Goal: Task Accomplishment & Management: Complete application form

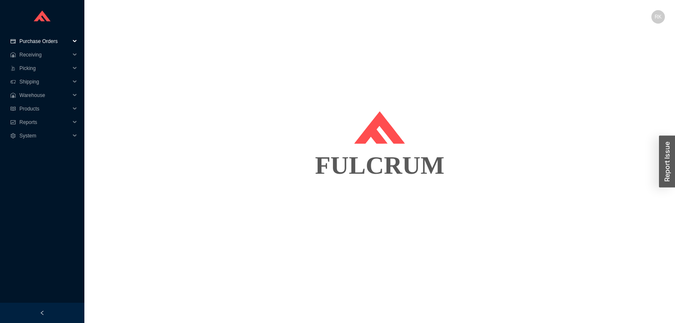
click at [41, 43] on span "Purchase Orders" at bounding box center [44, 41] width 51 height 13
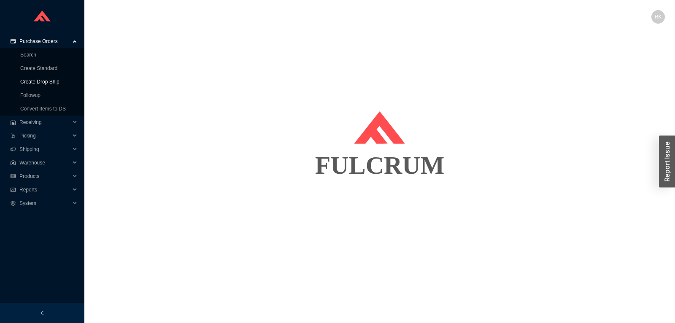
click at [47, 79] on link "Create Drop Ship" at bounding box center [39, 82] width 39 height 6
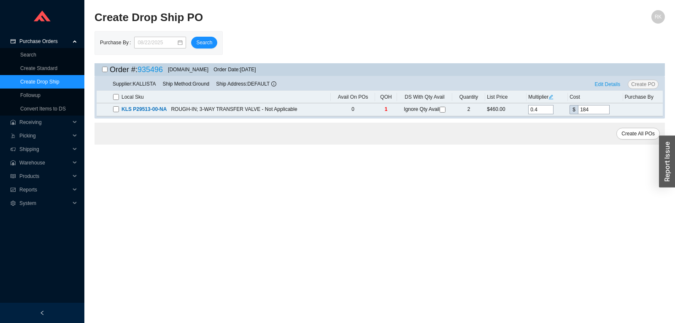
click at [105, 70] on input "checkbox" at bounding box center [104, 69] width 5 height 5
checkbox input "true"
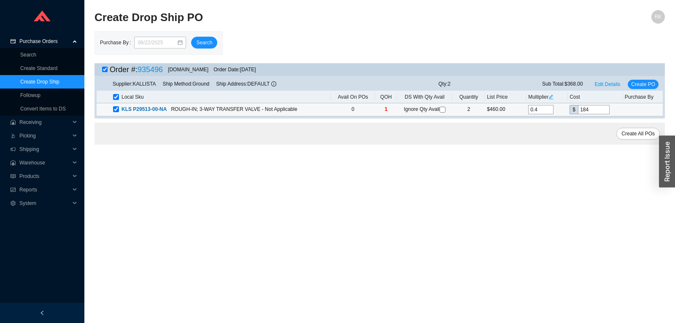
click at [440, 111] on span "Ignore Qty Avail" at bounding box center [425, 109] width 42 height 6
click at [442, 109] on input "checkbox" at bounding box center [442, 110] width 6 height 6
checkbox input "true"
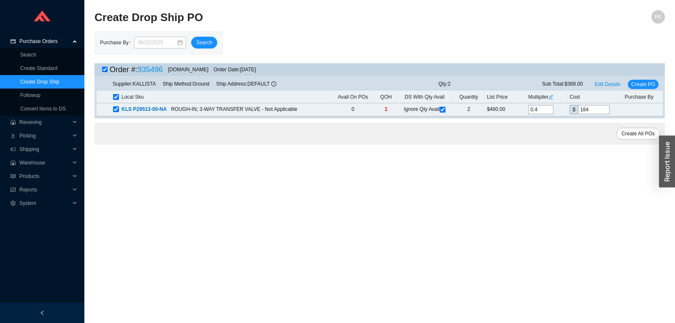
click at [645, 89] on div "Supplier: KALLISTA Ship Method: Ground Ship Address: DEFAULT Qty: 2 Sub Total: …" at bounding box center [380, 84] width 566 height 13
click at [645, 87] on span "Create PO" at bounding box center [643, 84] width 24 height 8
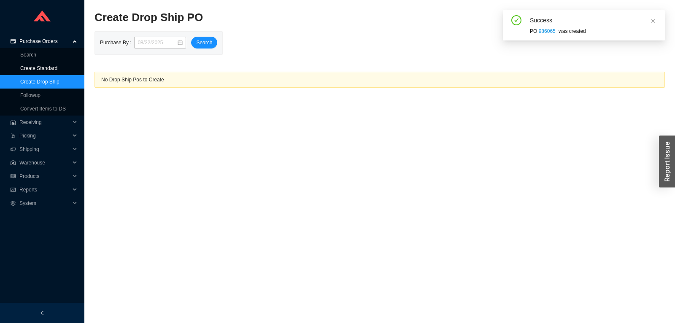
click at [43, 70] on link "Create Standard" at bounding box center [38, 68] width 37 height 6
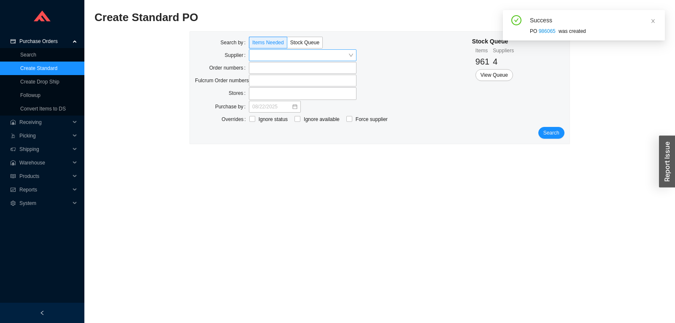
click at [307, 56] on input "search" at bounding box center [300, 55] width 96 height 11
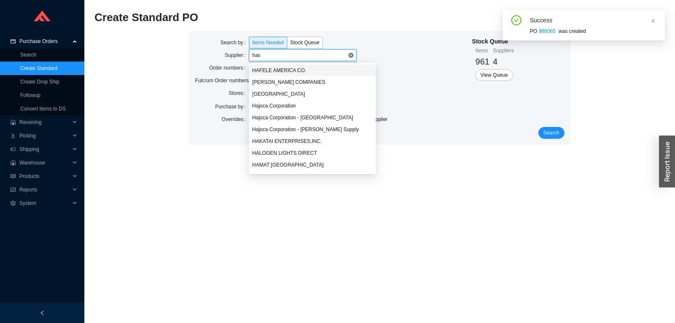
type input "hast"
click at [274, 67] on div "Hastings" at bounding box center [310, 71] width 116 height 8
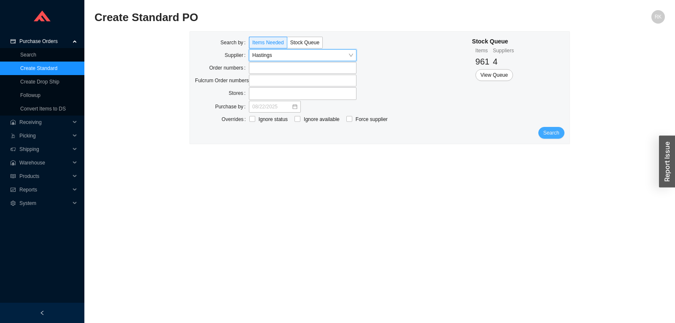
click at [549, 138] on button "Search" at bounding box center [551, 133] width 26 height 12
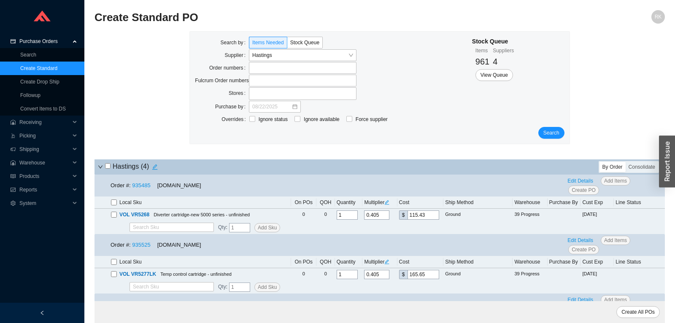
click at [115, 205] on input "checkbox" at bounding box center [114, 202] width 6 height 6
checkbox input "true"
click at [145, 186] on link "935485" at bounding box center [141, 185] width 18 height 6
click at [577, 180] on span "Edit Details" at bounding box center [580, 181] width 26 height 8
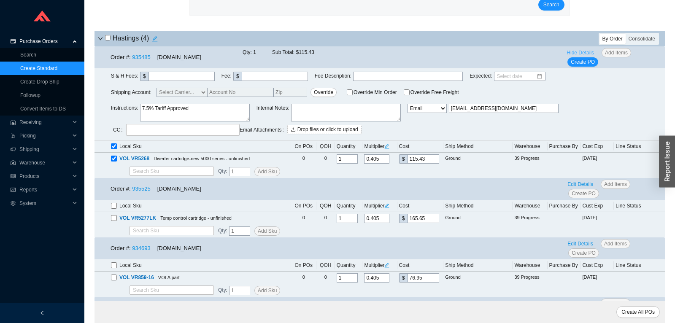
scroll to position [89, 0]
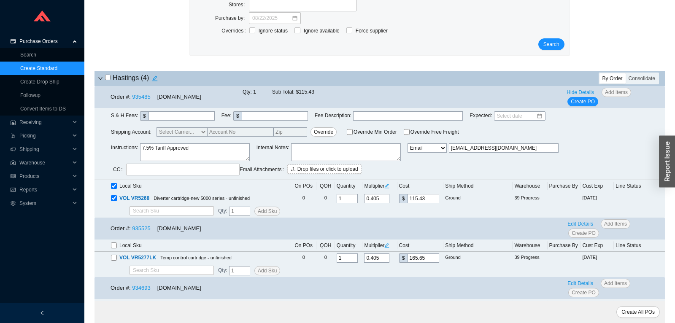
click at [199, 145] on textarea "7.5% Tariff Approved" at bounding box center [195, 152] width 110 height 18
paste textarea "the po the rough was under (979861), and I'll get it out as warranty."
click at [202, 151] on textarea "7.5% Tariff Approved/ the po the rough was under (979861), and I'll get it out …" at bounding box center [195, 152] width 110 height 18
type textarea "7.5% Tariff Approved/ the PO the rough was under (979861), and I'll get it out …"
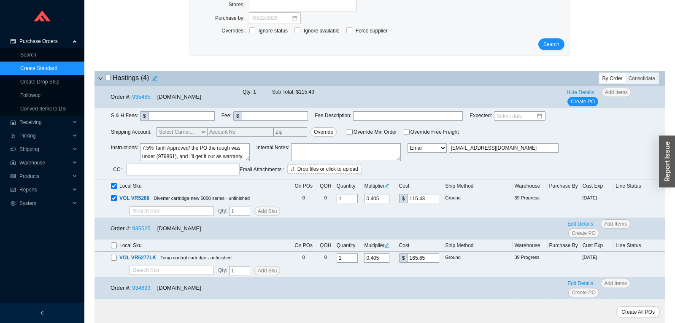
click at [617, 137] on div "Shipping Account: Select Carrier... Fedex UPS Override Override Min Order Overr…" at bounding box center [388, 131] width 554 height 9
drag, startPoint x: 530, startPoint y: 147, endPoint x: 371, endPoint y: 149, distance: 158.6
click at [449, 149] on input "[EMAIL_ADDRESS][DOMAIN_NAME]" at bounding box center [504, 147] width 110 height 9
paste input "johnk@hastings"
type input "[PERSON_NAME][EMAIL_ADDRESS][DOMAIN_NAME]"
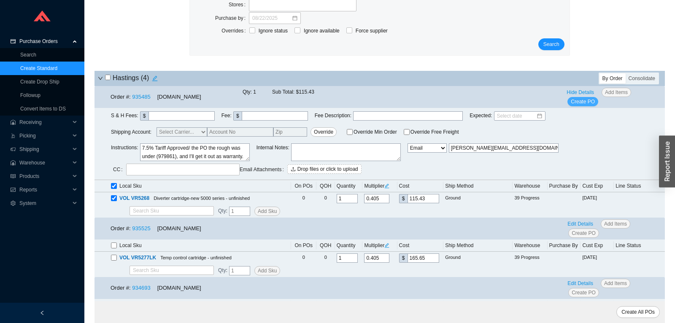
click at [584, 102] on span "Create PO" at bounding box center [583, 101] width 24 height 8
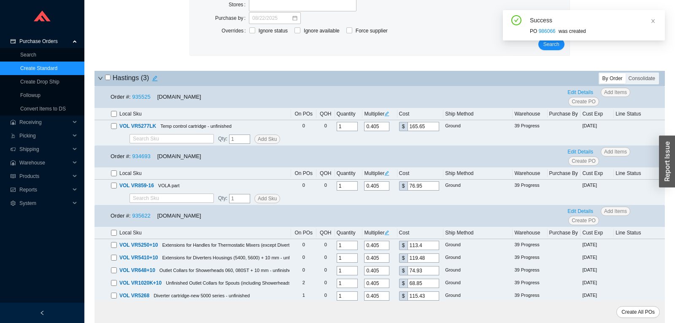
click at [107, 80] on input "checkbox" at bounding box center [107, 77] width 5 height 5
checkbox input "true"
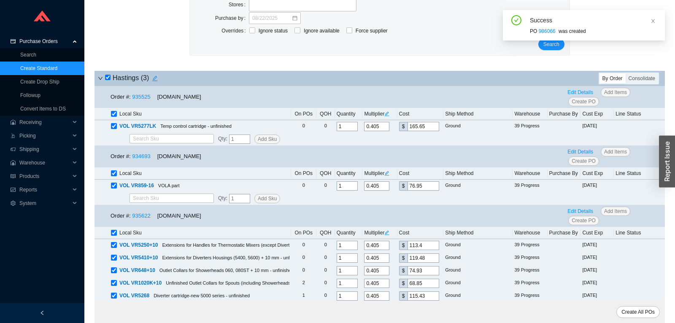
checkbox input "true"
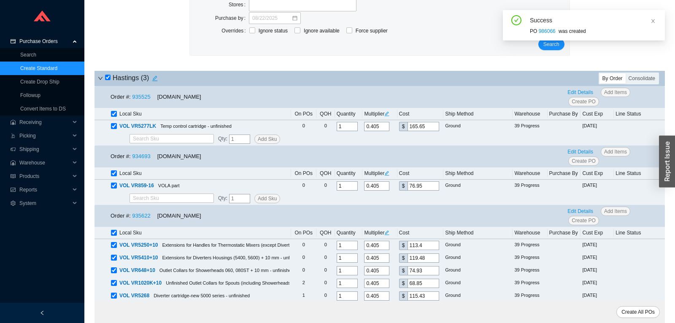
checkbox input "true"
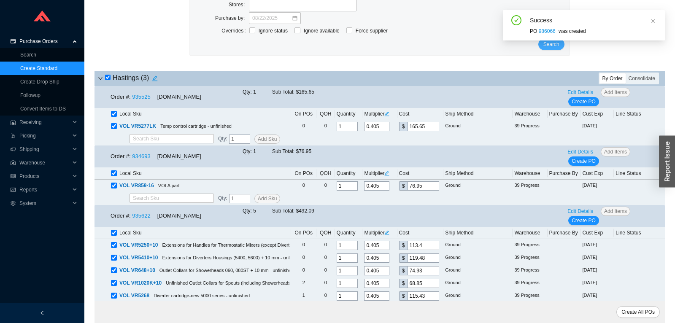
click at [552, 50] on button "Search" at bounding box center [551, 44] width 26 height 12
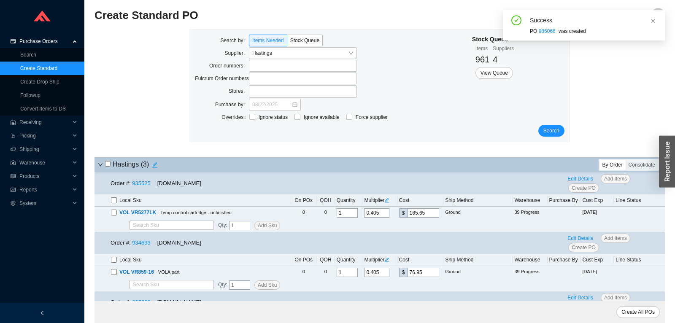
scroll to position [0, 0]
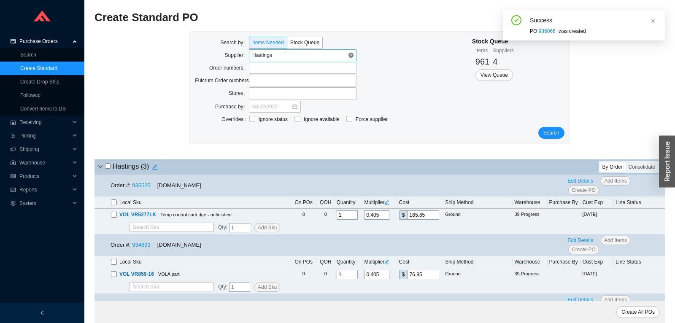
click at [350, 52] on span "Hastings" at bounding box center [302, 55] width 101 height 11
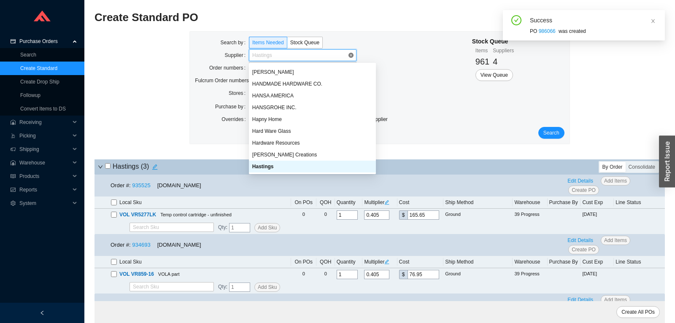
click at [348, 56] on span "Hastings" at bounding box center [302, 55] width 101 height 11
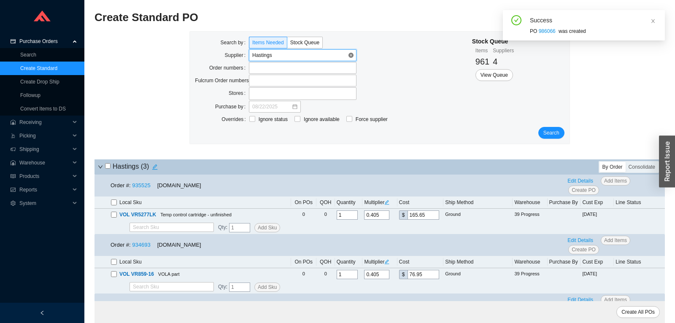
scroll to position [3989, 0]
click at [549, 132] on span "Search" at bounding box center [551, 133] width 16 height 8
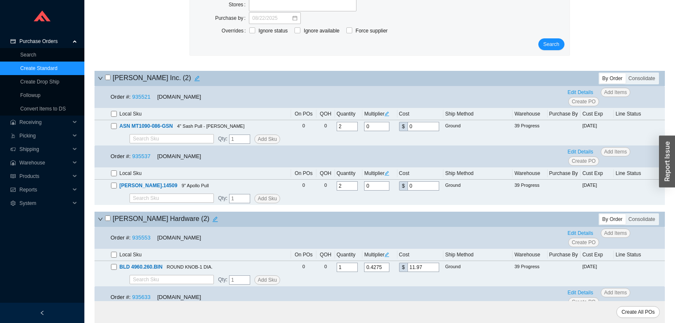
click at [108, 76] on input "checkbox" at bounding box center [107, 77] width 5 height 5
checkbox input "true"
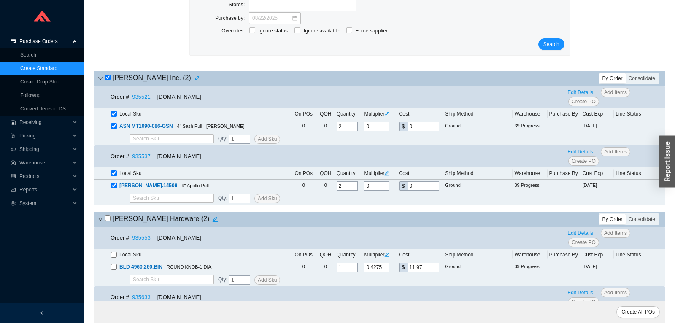
checkbox input "true"
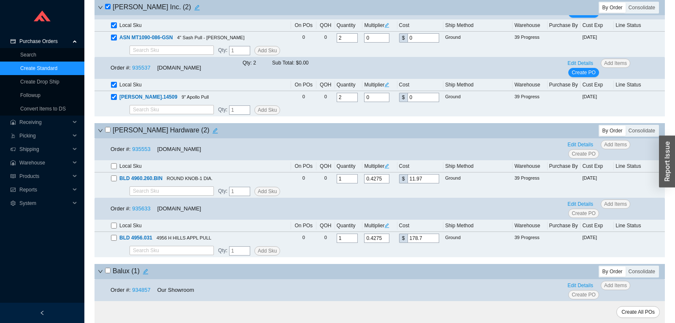
click at [108, 130] on input "checkbox" at bounding box center [107, 129] width 5 height 5
checkbox input "true"
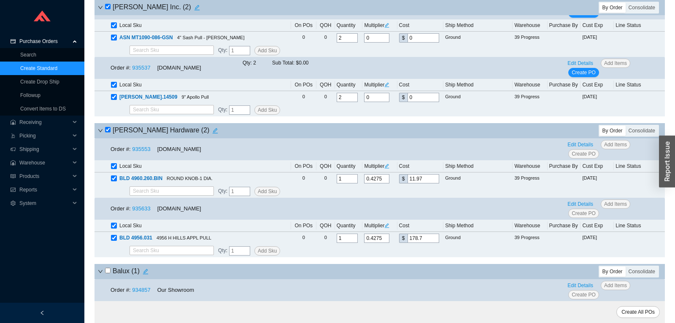
checkbox input "true"
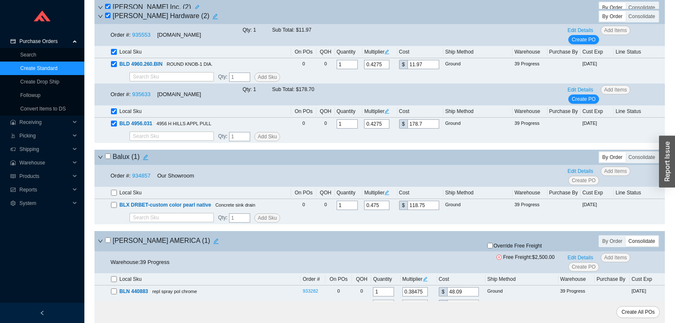
scroll to position [354, 0]
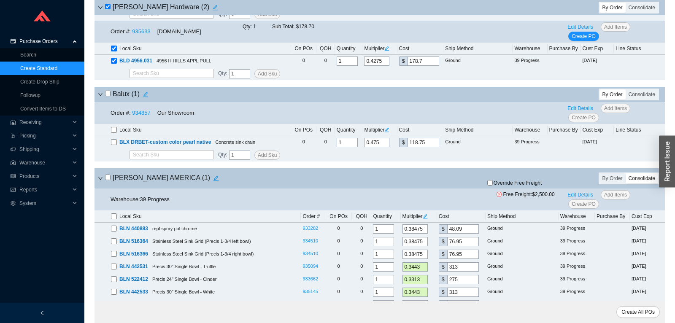
click at [109, 95] on input "checkbox" at bounding box center [107, 93] width 5 height 5
checkbox input "true"
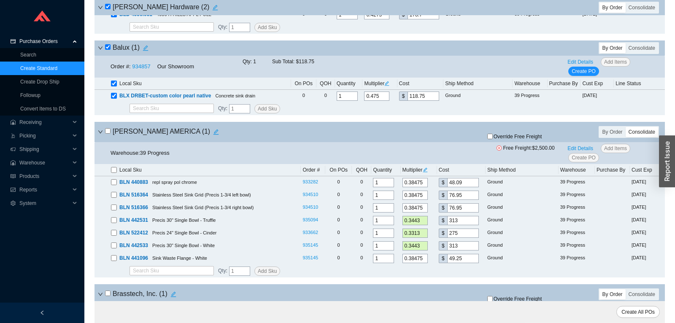
scroll to position [443, 0]
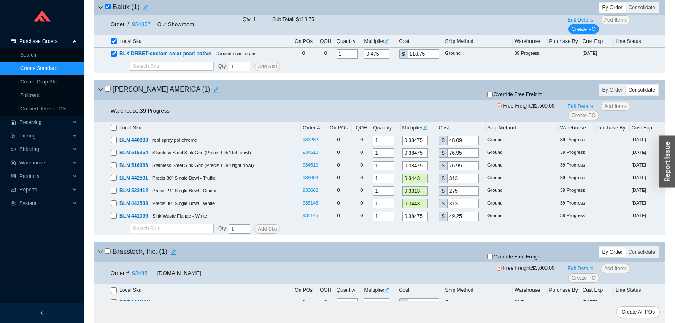
click at [108, 90] on input "checkbox" at bounding box center [107, 88] width 5 height 5
checkbox input "true"
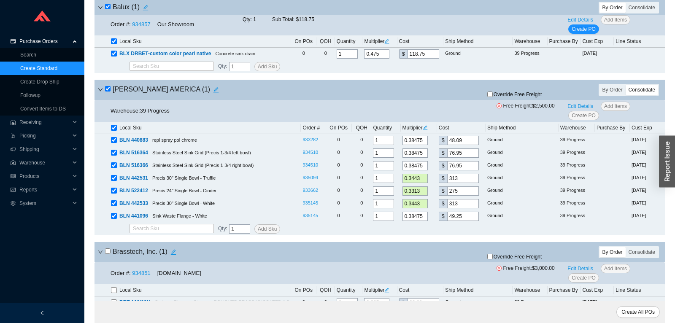
checkbox input "true"
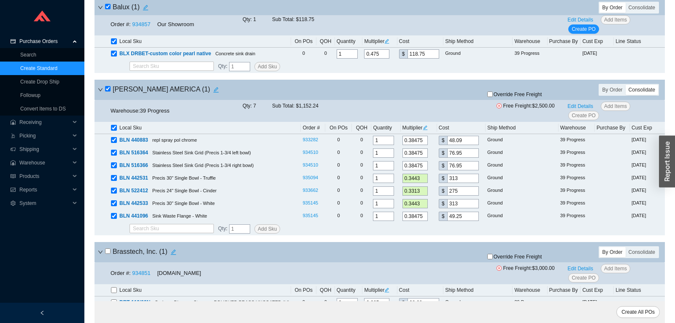
click at [108, 90] on input "checkbox" at bounding box center [107, 88] width 5 height 5
checkbox input "false"
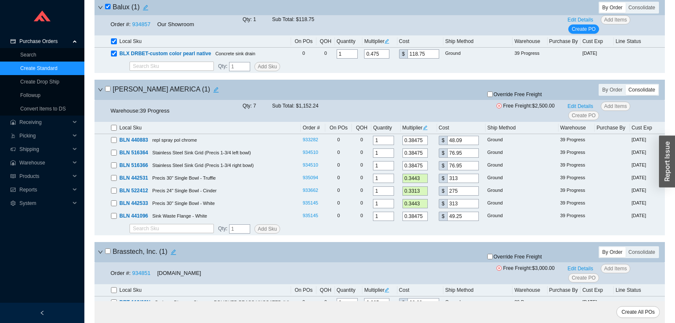
checkbox input "false"
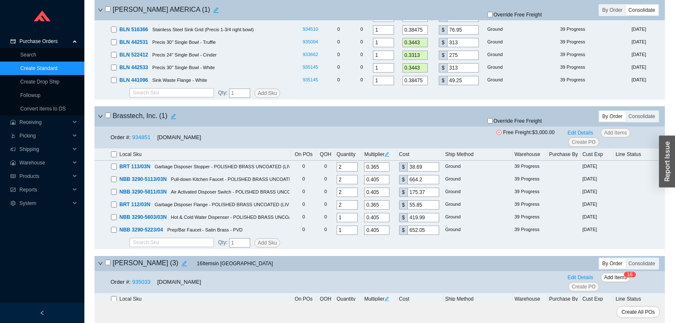
scroll to position [620, 0]
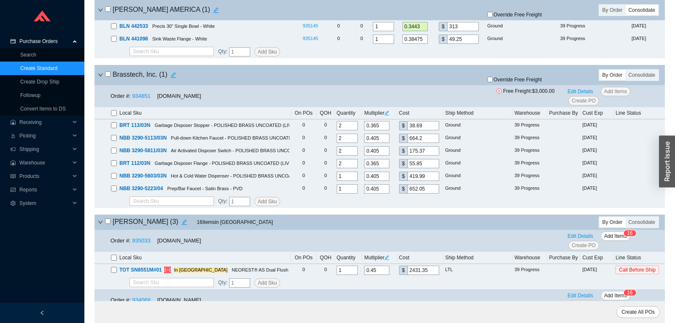
click at [108, 77] on input "checkbox" at bounding box center [107, 73] width 5 height 5
checkbox input "true"
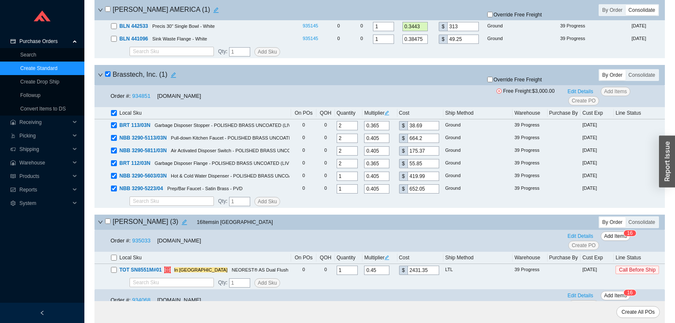
checkbox input "true"
click at [498, 81] on span "Override Free Freight" at bounding box center [517, 79] width 48 height 5
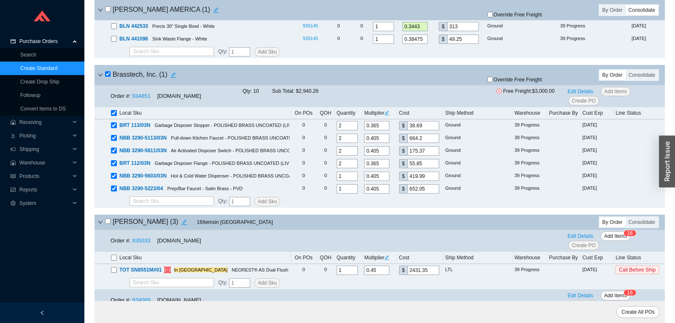
click at [493, 81] on input "Override Free Freight" at bounding box center [489, 79] width 5 height 5
checkbox input "true"
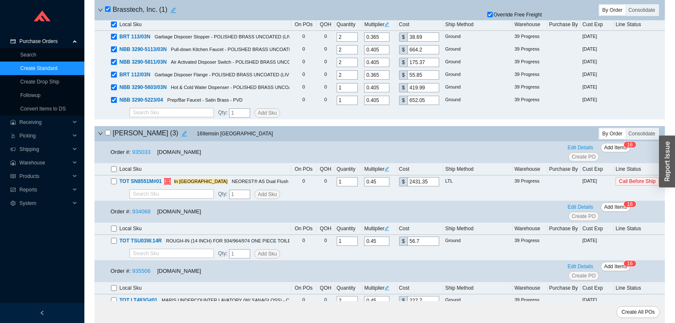
scroll to position [664, 0]
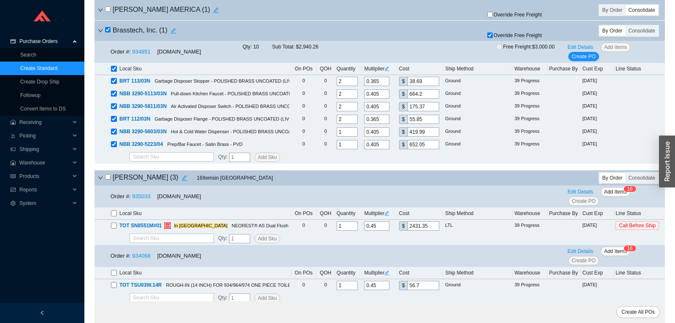
click at [109, 31] on input "checkbox" at bounding box center [107, 29] width 5 height 5
checkbox input "false"
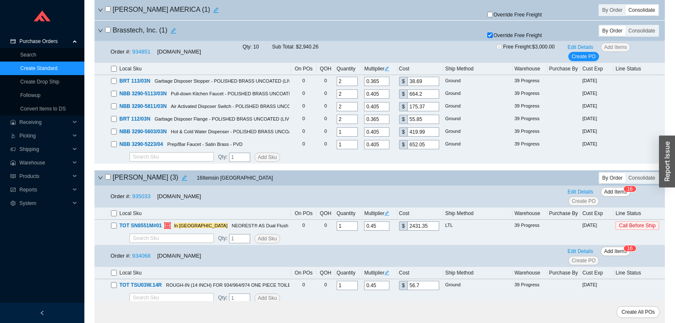
checkbox input "false"
click at [494, 38] on span "Override Free Freight" at bounding box center [517, 35] width 48 height 5
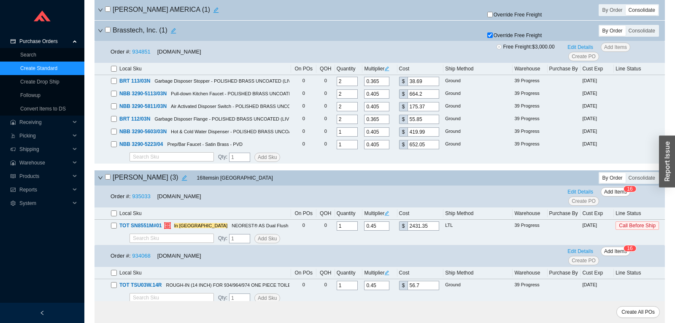
click at [493, 38] on input "Override Free Freight" at bounding box center [489, 34] width 5 height 5
checkbox input "false"
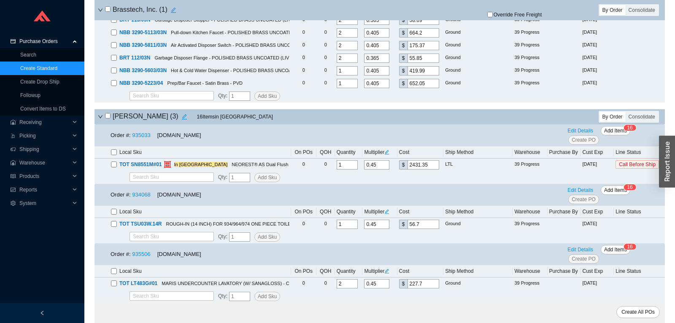
scroll to position [753, 0]
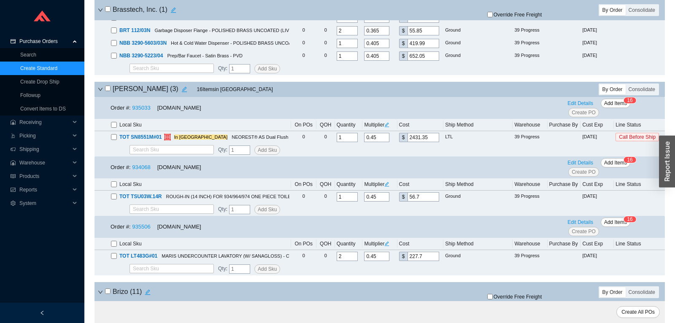
click at [115, 187] on input "checkbox" at bounding box center [114, 184] width 6 height 6
checkbox input "true"
click at [113, 246] on input "checkbox" at bounding box center [114, 244] width 6 height 6
checkbox input "true"
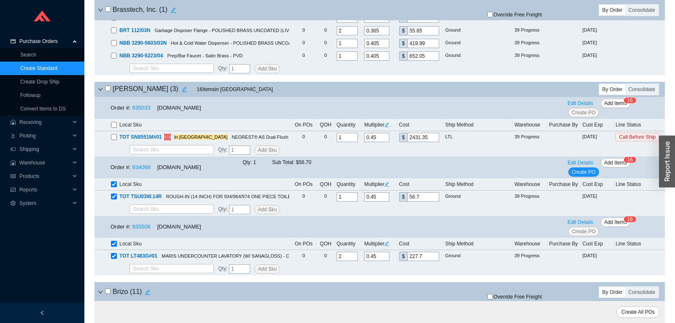
checkbox input "true"
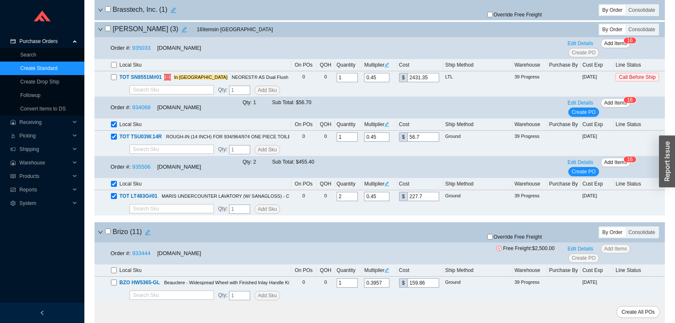
scroll to position [841, 0]
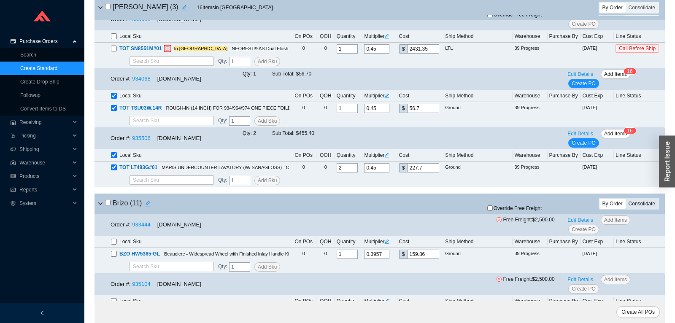
click at [636, 209] on div "Consolidate" at bounding box center [641, 204] width 32 height 10
click at [625, 199] on input "Consolidate" at bounding box center [625, 199] width 0 height 0
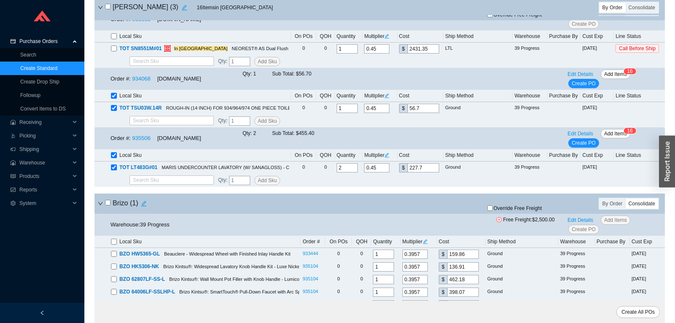
click at [107, 205] on input "checkbox" at bounding box center [107, 202] width 5 height 5
checkbox input "true"
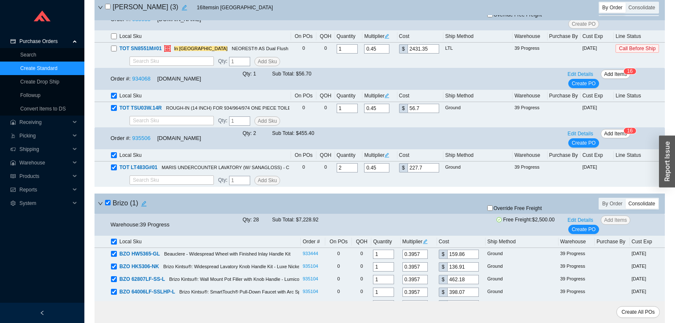
checkbox input "true"
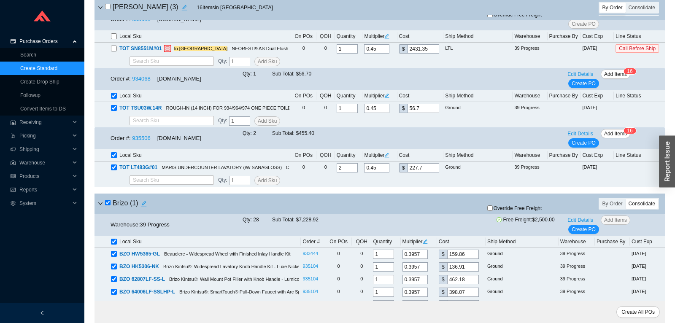
checkbox input "true"
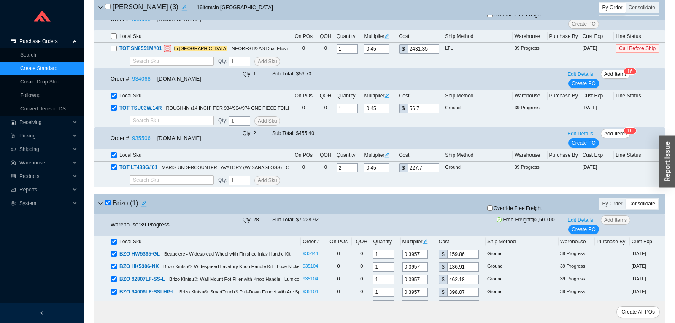
checkbox input "true"
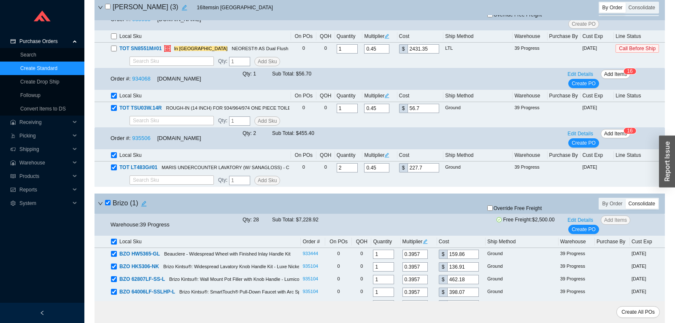
checkbox input "true"
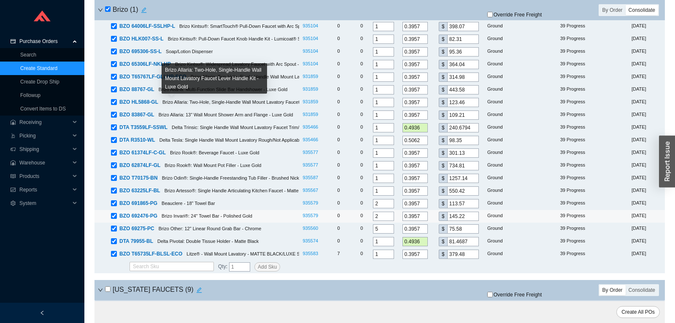
scroll to position [1284, 0]
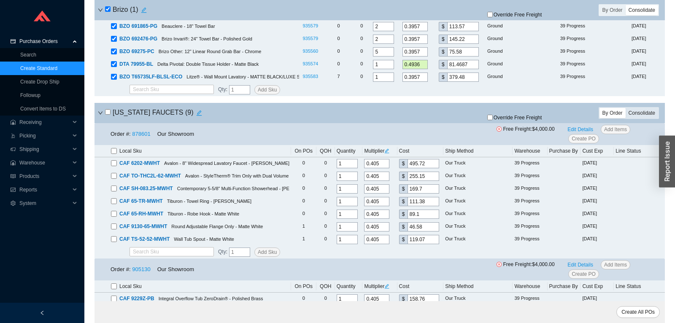
click at [638, 113] on div "Consolidate" at bounding box center [641, 113] width 32 height 10
click at [625, 108] on input "Consolidate" at bounding box center [625, 108] width 0 height 0
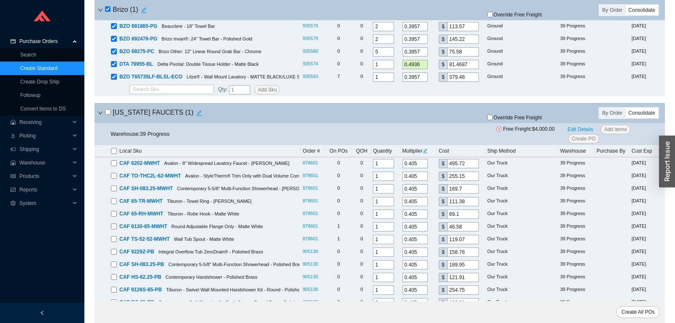
click at [105, 117] on div "[US_STATE] FAUCETS ( 1 )" at bounding box center [286, 113] width 376 height 12
click at [106, 115] on input "checkbox" at bounding box center [107, 111] width 5 height 5
checkbox input "true"
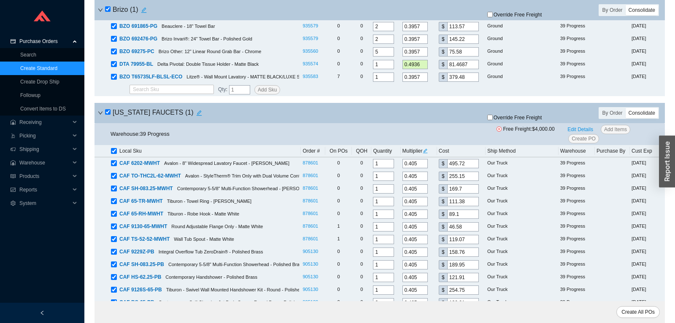
checkbox input "true"
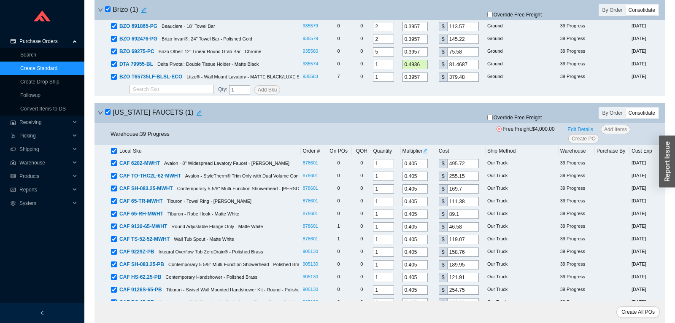
checkbox input "true"
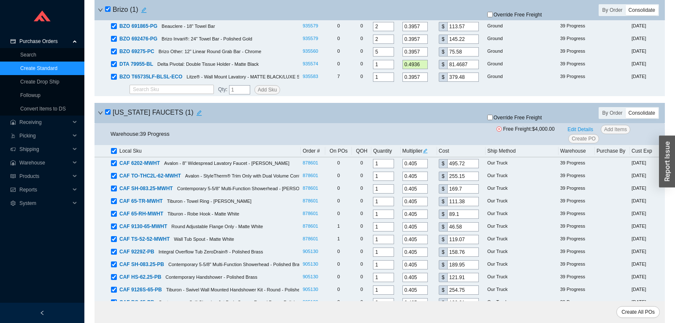
checkbox input "true"
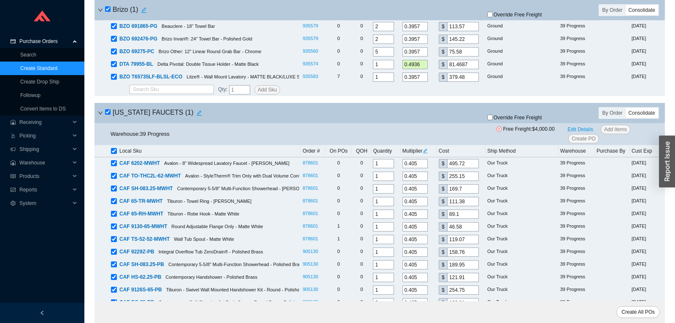
checkbox input "true"
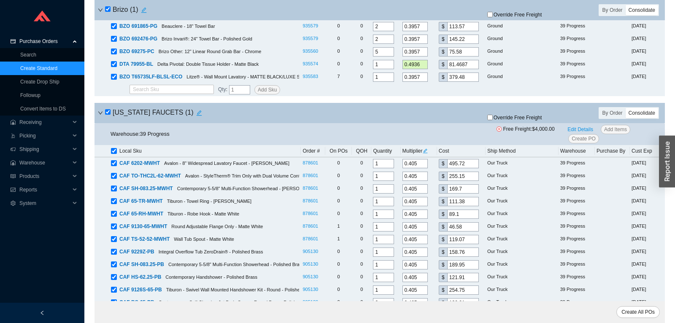
checkbox input "true"
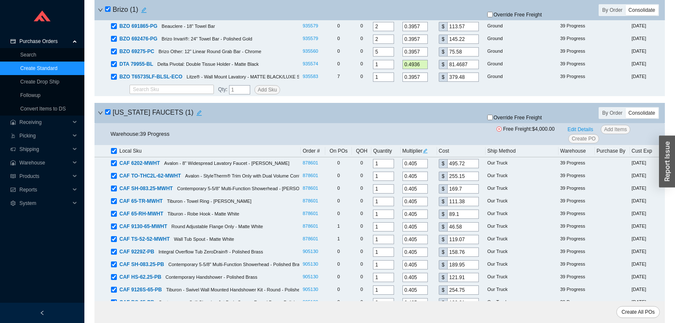
checkbox input "true"
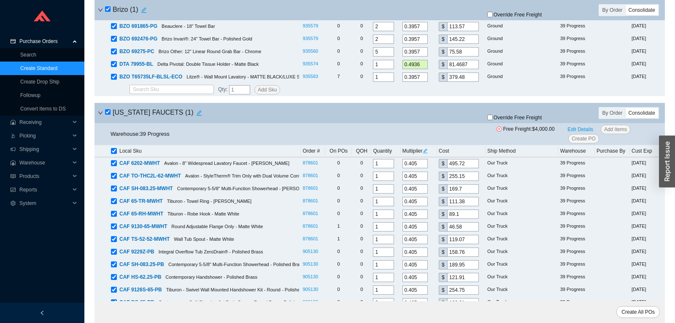
checkbox input "true"
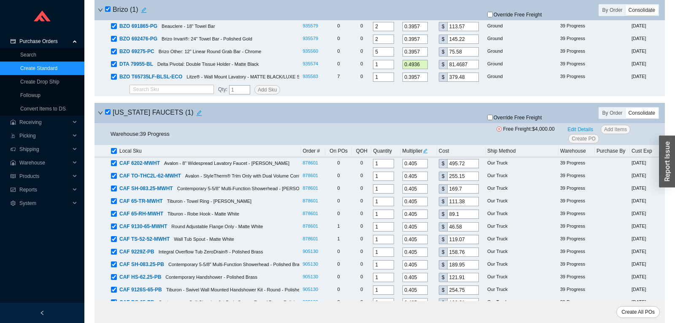
checkbox input "true"
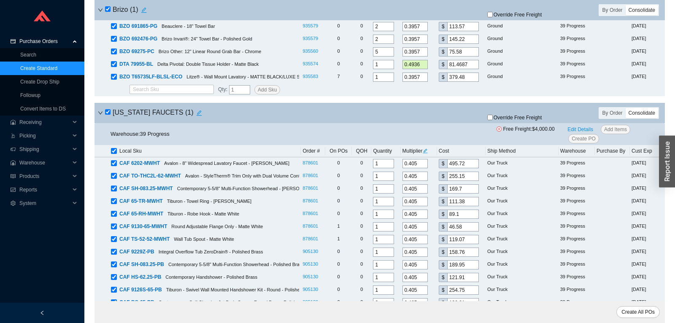
checkbox input "true"
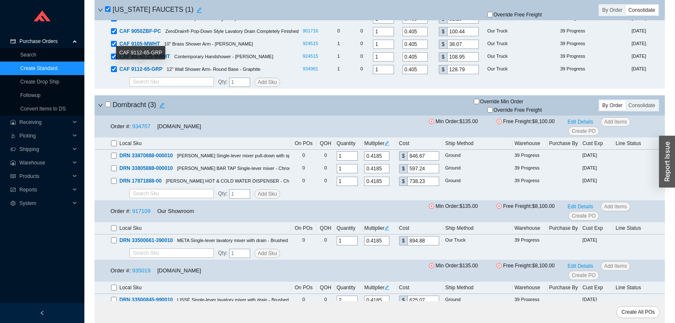
scroll to position [1992, 0]
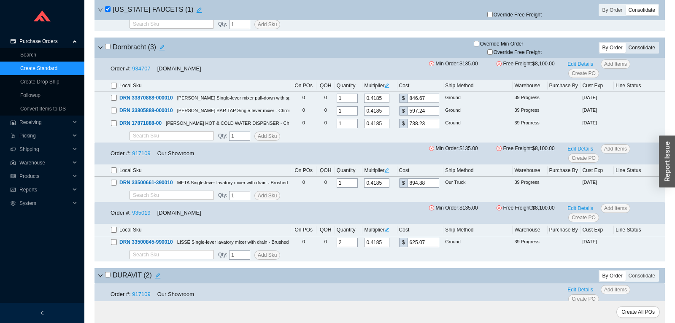
click at [646, 47] on div "Consolidate" at bounding box center [641, 48] width 32 height 10
click at [625, 43] on input "Consolidate" at bounding box center [625, 43] width 0 height 0
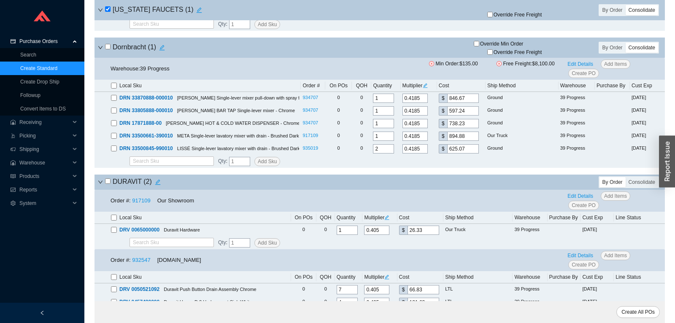
click at [109, 49] on input "checkbox" at bounding box center [107, 46] width 5 height 5
checkbox input "true"
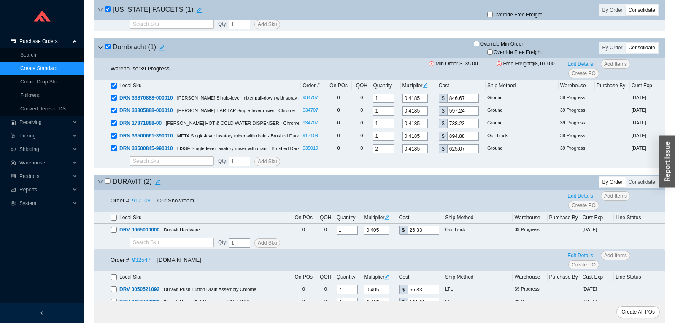
checkbox input "true"
click at [109, 49] on input "checkbox" at bounding box center [107, 46] width 5 height 5
checkbox input "false"
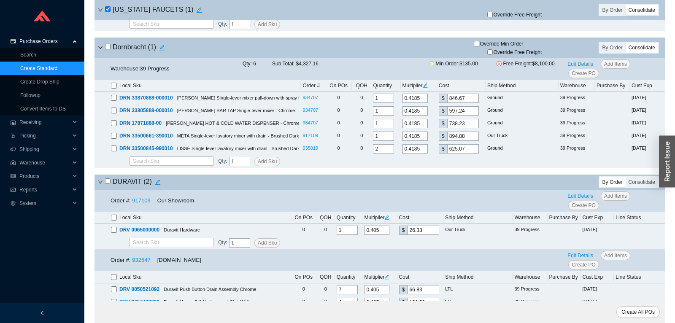
checkbox input "false"
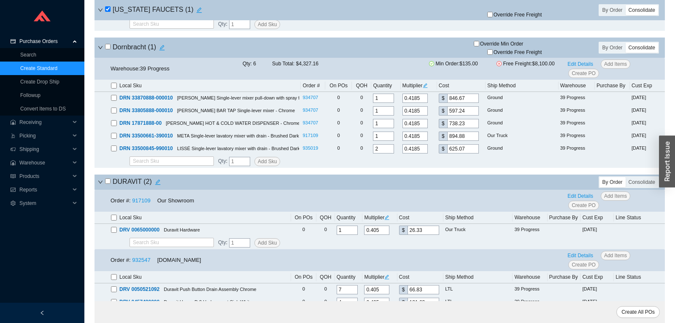
checkbox input "false"
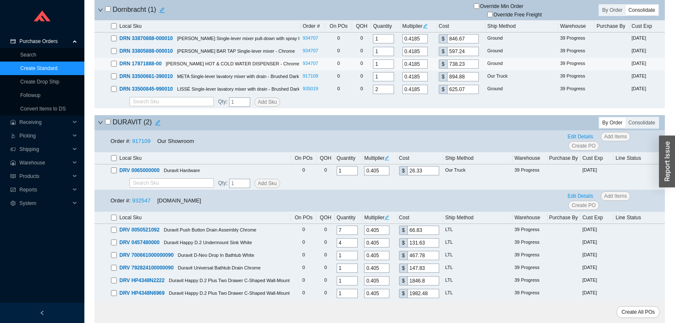
scroll to position [2081, 0]
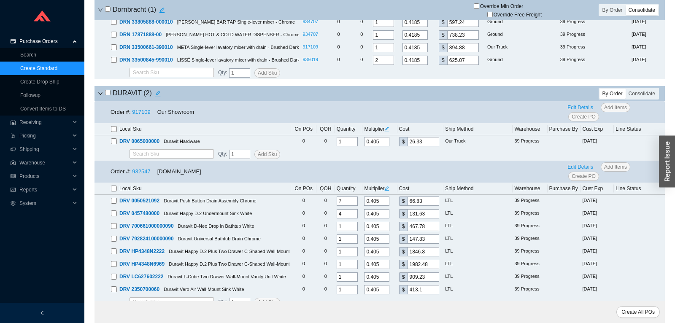
click at [108, 95] on input "checkbox" at bounding box center [107, 92] width 5 height 5
checkbox input "true"
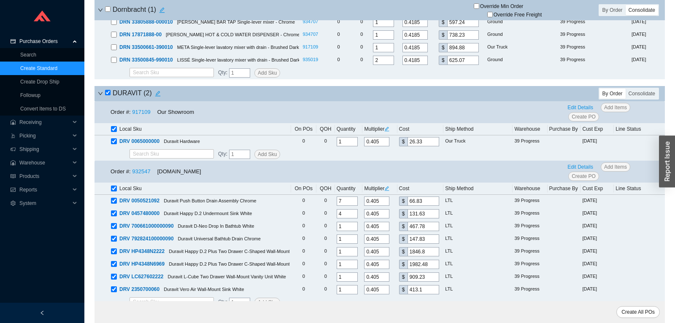
checkbox input "true"
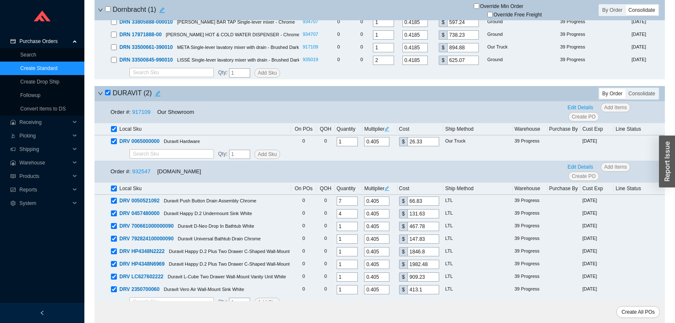
checkbox input "true"
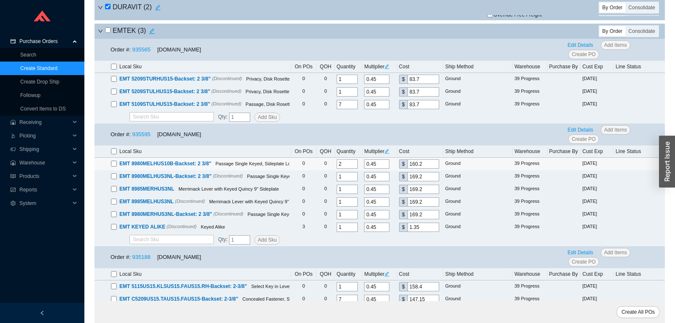
scroll to position [2391, 0]
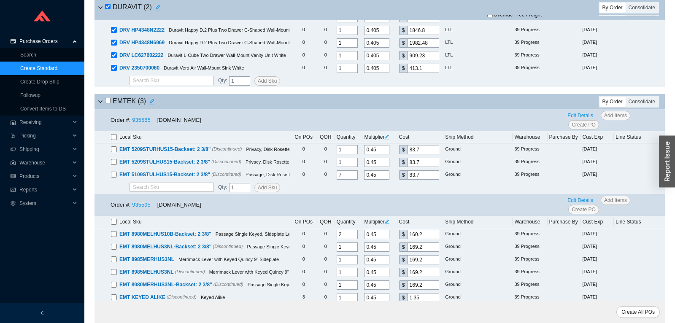
click at [108, 103] on input "checkbox" at bounding box center [107, 100] width 5 height 5
checkbox input "true"
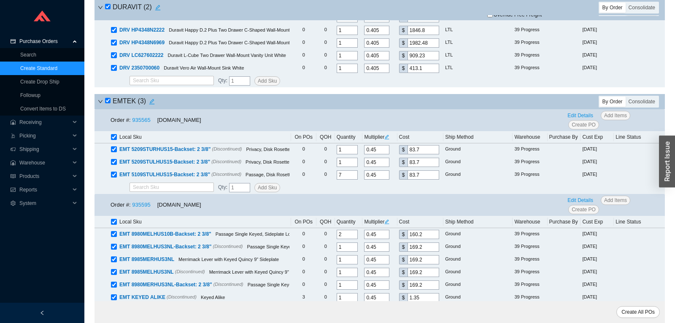
checkbox input "true"
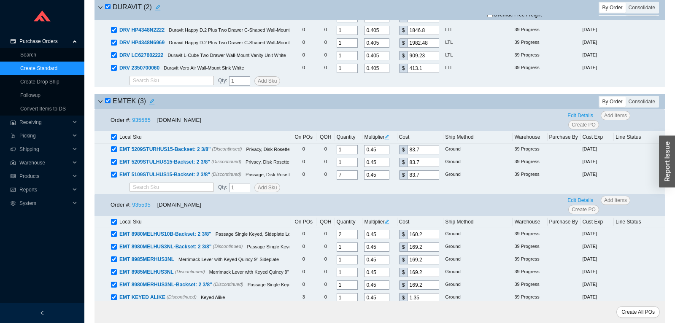
checkbox input "true"
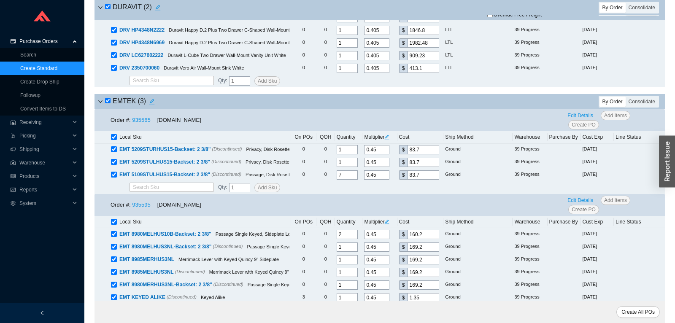
checkbox input "true"
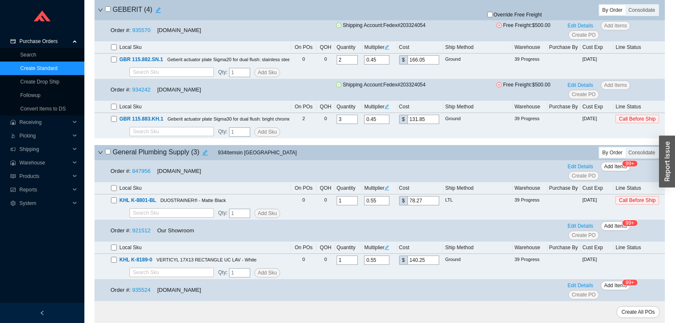
scroll to position [3144, 0]
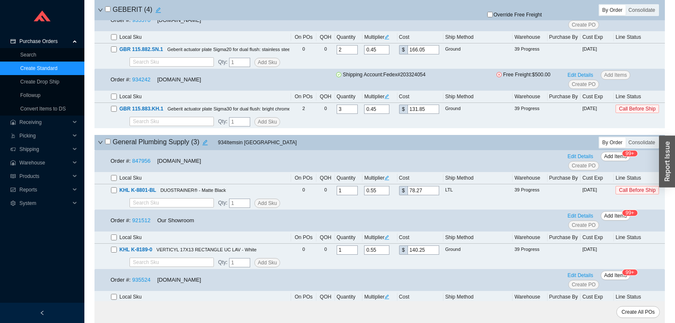
click at [106, 144] on input "checkbox" at bounding box center [107, 141] width 5 height 5
checkbox input "true"
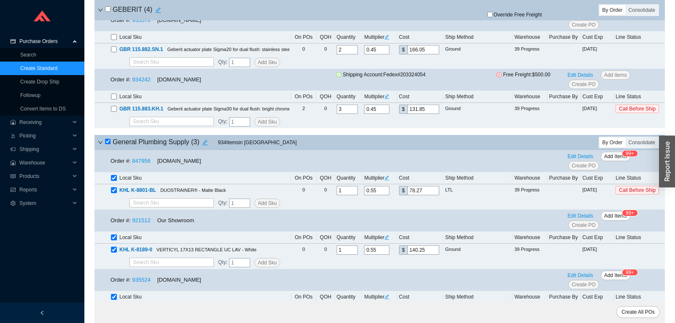
checkbox input "true"
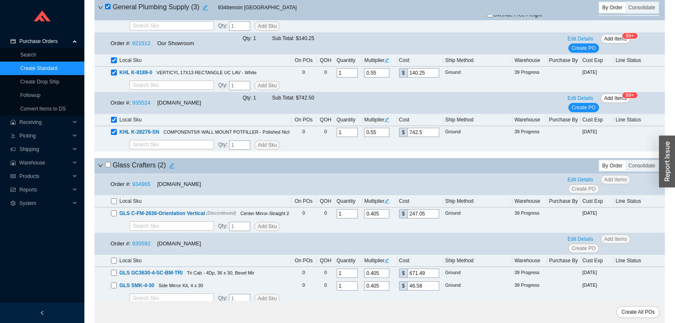
scroll to position [3409, 0]
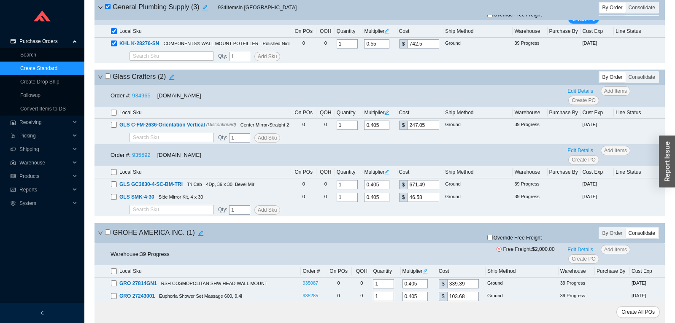
click at [107, 79] on input "checkbox" at bounding box center [107, 75] width 5 height 5
checkbox input "true"
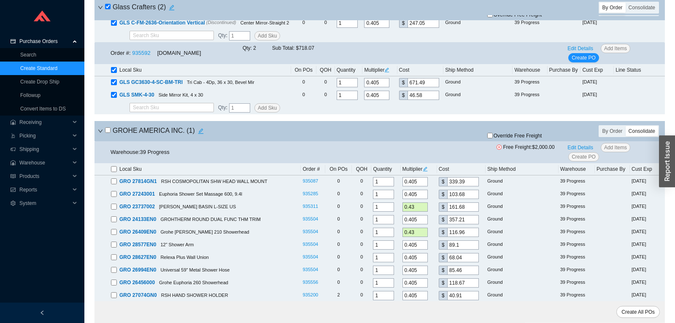
scroll to position [3542, 0]
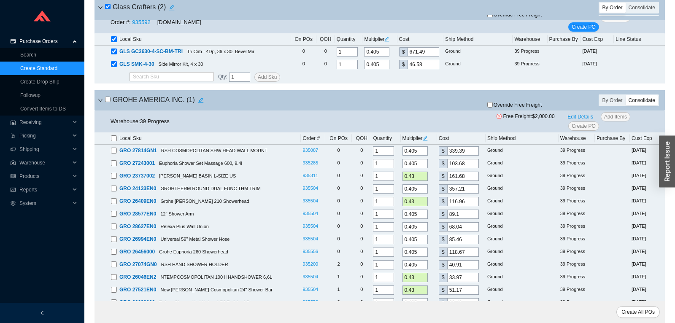
click at [107, 102] on input "checkbox" at bounding box center [107, 99] width 5 height 5
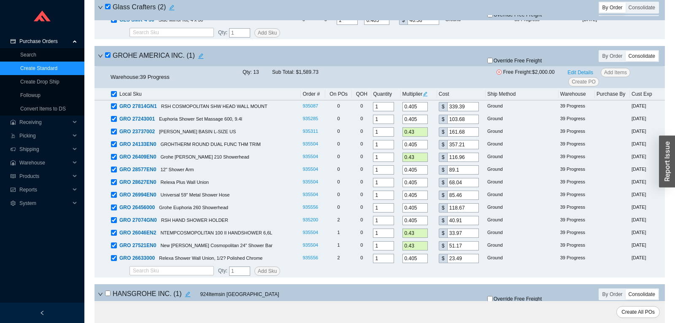
click at [106, 58] on input "checkbox" at bounding box center [107, 54] width 5 height 5
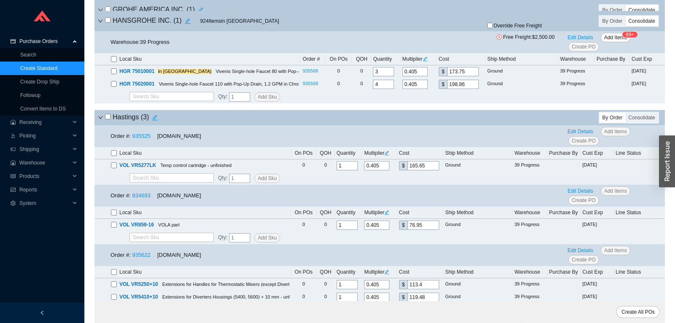
scroll to position [3896, 0]
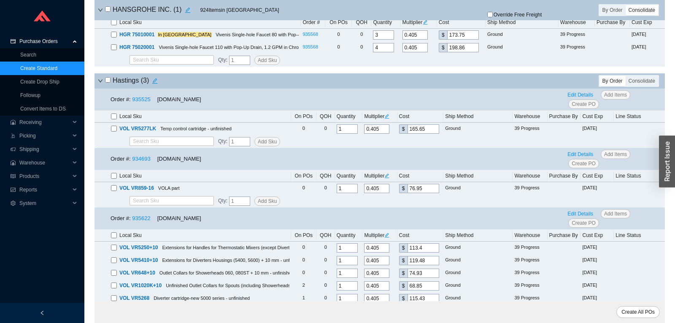
click at [106, 83] on input "checkbox" at bounding box center [107, 79] width 5 height 5
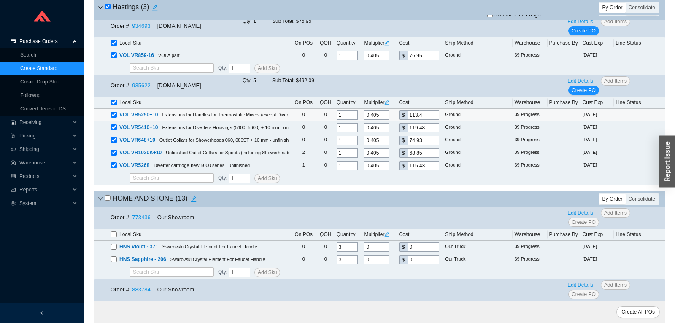
scroll to position [4118, 0]
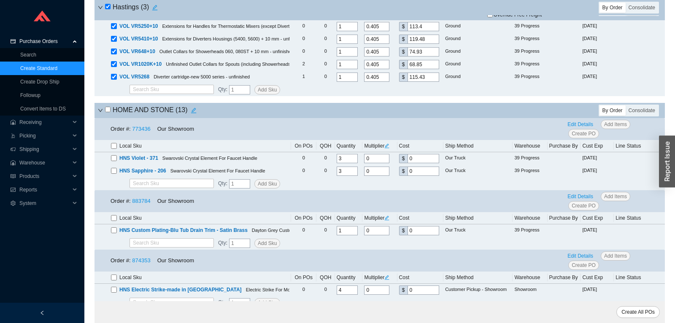
click at [100, 112] on icon "down" at bounding box center [100, 110] width 4 height 3
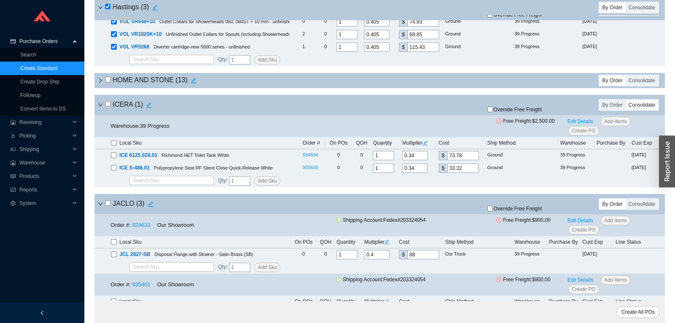
scroll to position [4162, 0]
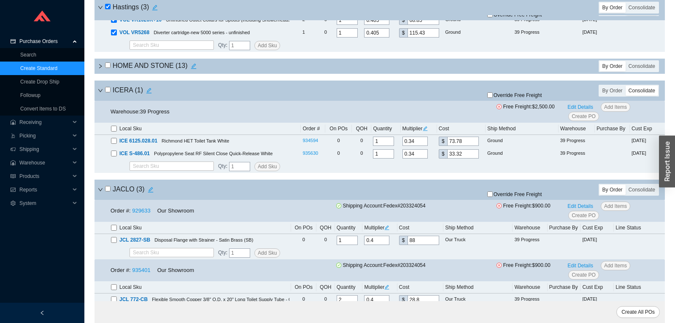
click at [108, 92] on input "checkbox" at bounding box center [107, 89] width 5 height 5
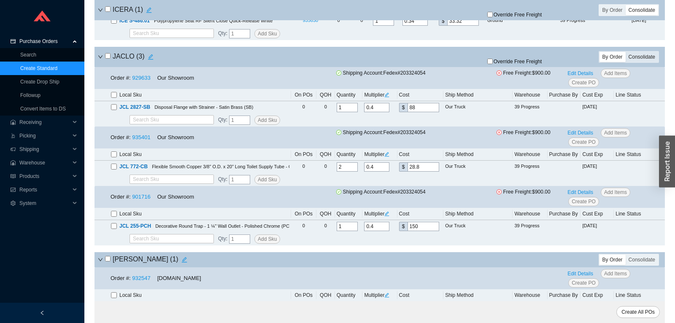
click at [639, 62] on div "Consolidate" at bounding box center [641, 57] width 32 height 10
click at [625, 52] on input "Consolidate" at bounding box center [625, 52] width 0 height 0
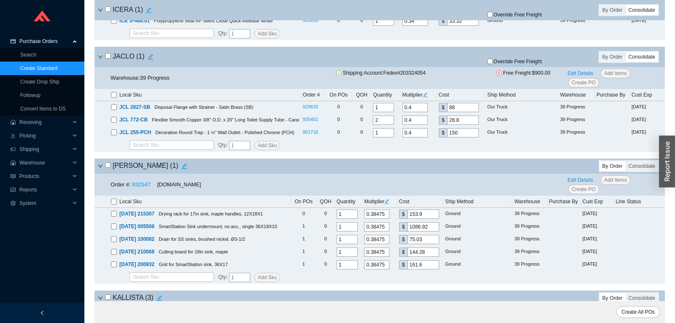
click at [105, 62] on div "JACLO ( 1 )" at bounding box center [286, 57] width 376 height 12
click at [108, 59] on input "checkbox" at bounding box center [107, 55] width 5 height 5
click at [505, 64] on span "Override Free Freight" at bounding box center [517, 61] width 48 height 5
click at [493, 64] on input "Override Free Freight" at bounding box center [489, 61] width 5 height 5
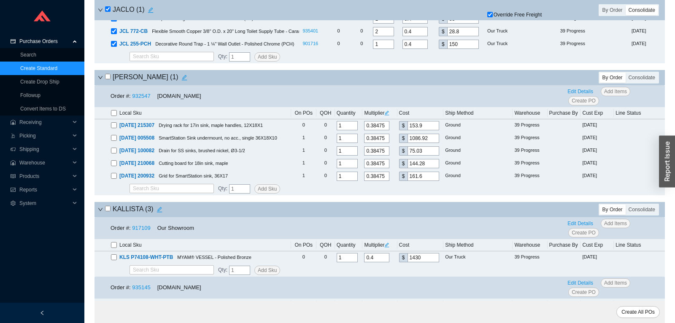
click at [106, 79] on input "checkbox" at bounding box center [107, 76] width 5 height 5
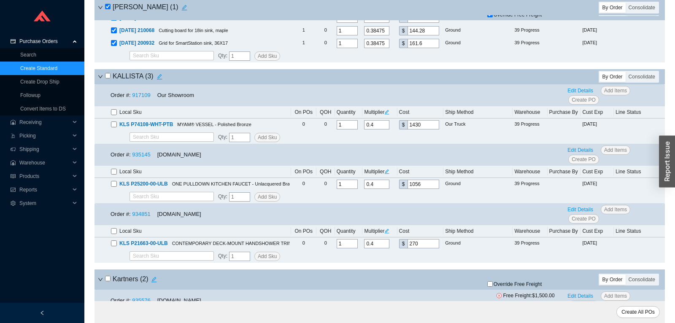
click at [110, 78] on input "checkbox" at bounding box center [107, 75] width 5 height 5
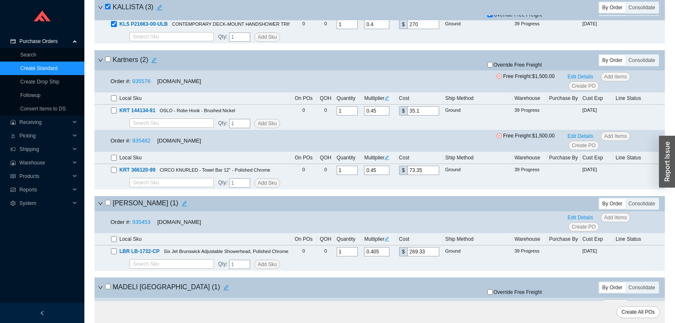
scroll to position [4738, 0]
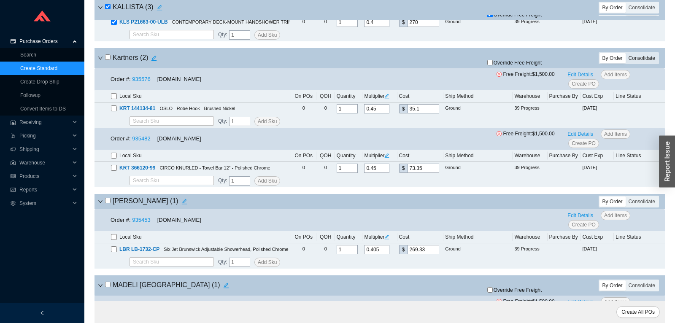
click at [640, 63] on div "Consolidate" at bounding box center [641, 58] width 32 height 10
click at [625, 53] on input "Consolidate" at bounding box center [625, 53] width 0 height 0
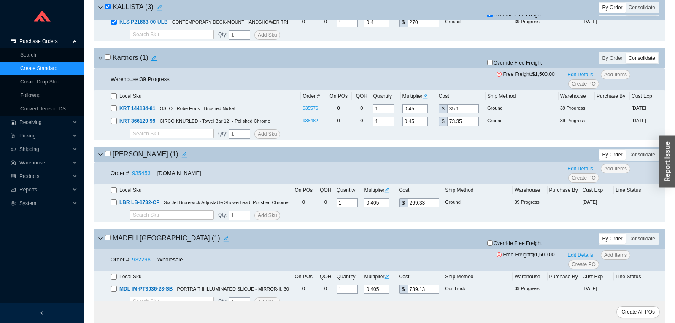
click at [107, 60] on input "checkbox" at bounding box center [107, 56] width 5 height 5
click at [515, 65] on span "Override Free Freight" at bounding box center [517, 62] width 48 height 5
click at [493, 65] on input "Override Free Freight" at bounding box center [489, 62] width 5 height 5
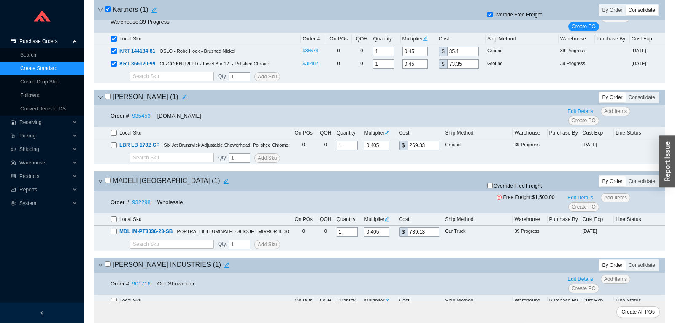
scroll to position [4826, 0]
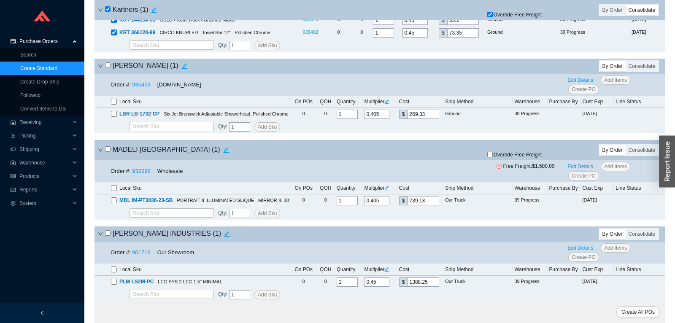
click at [107, 68] on input "checkbox" at bounding box center [107, 64] width 5 height 5
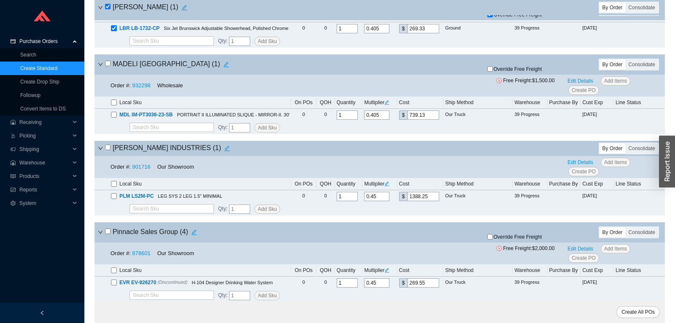
scroll to position [4871, 0]
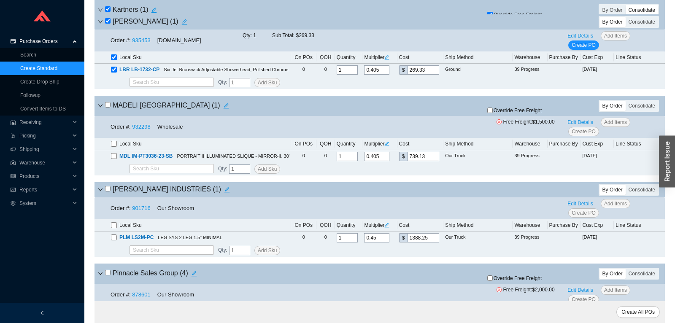
click at [105, 112] on div "MADELI [GEOGRAPHIC_DATA] ( 1 )" at bounding box center [286, 106] width 376 height 12
click at [108, 108] on input "checkbox" at bounding box center [107, 104] width 5 height 5
click at [529, 113] on span "Override Free Freight" at bounding box center [517, 110] width 48 height 5
click at [493, 113] on input "Override Free Freight" at bounding box center [489, 110] width 5 height 5
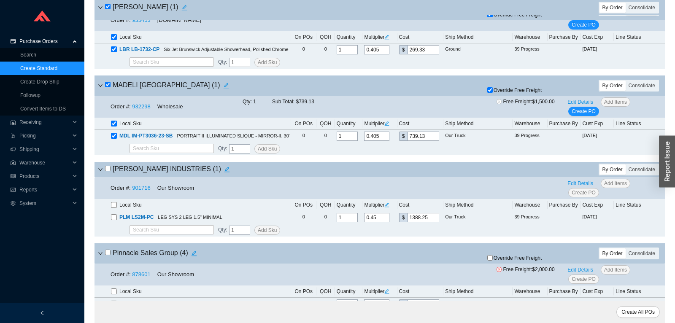
scroll to position [4959, 0]
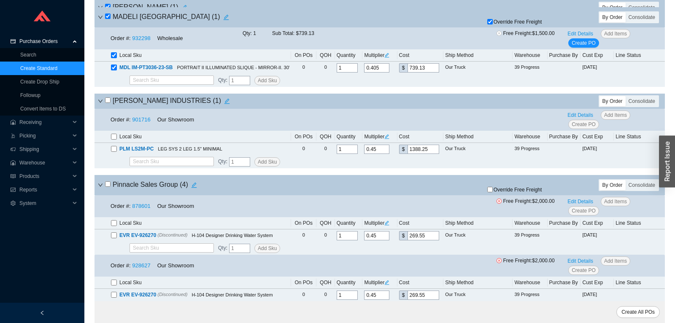
click at [109, 103] on input "checkbox" at bounding box center [107, 99] width 5 height 5
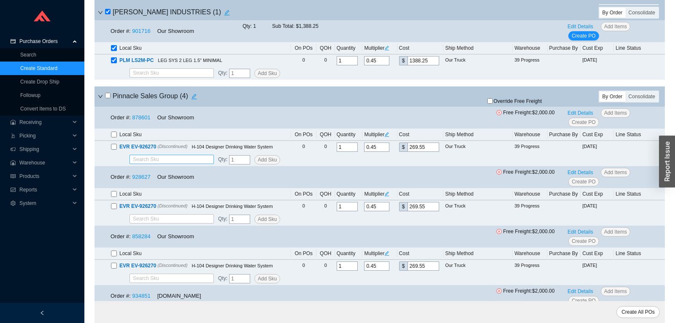
scroll to position [5048, 0]
click at [138, 121] on link "878601" at bounding box center [141, 117] width 18 height 6
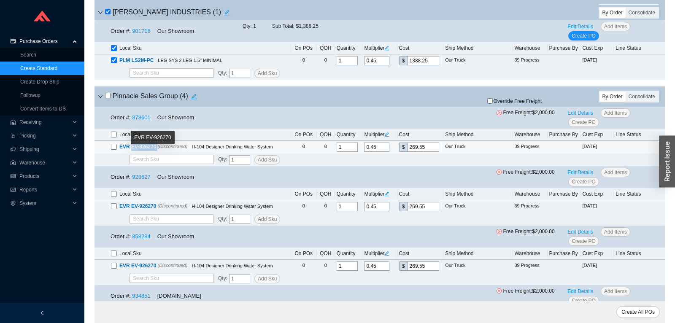
drag, startPoint x: 156, startPoint y: 157, endPoint x: 132, endPoint y: 157, distance: 24.5
click at [132, 151] on span "EVR EV-926270 (Discontinued)" at bounding box center [152, 147] width 70 height 8
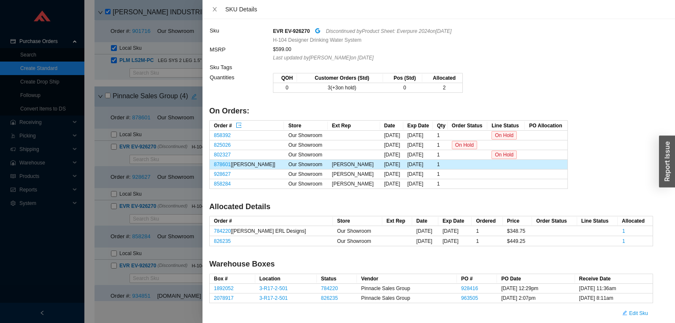
click at [286, 30] on strong "EVR EV-926270" at bounding box center [291, 31] width 37 height 6
drag, startPoint x: 286, startPoint y: 30, endPoint x: 299, endPoint y: 30, distance: 12.7
click at [299, 30] on strong "EVR EV-926270" at bounding box center [291, 31] width 37 height 6
copy strong "EV-926270"
click at [214, 10] on icon "close" at bounding box center [215, 9] width 4 height 4
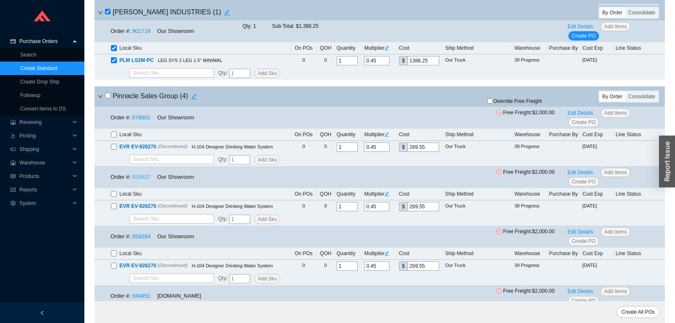
click at [142, 180] on link "928627" at bounding box center [141, 177] width 18 height 6
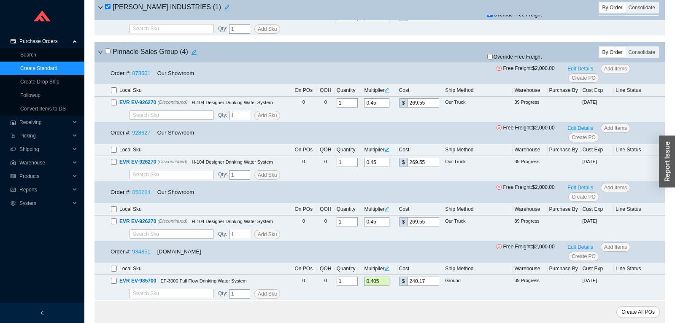
click at [143, 195] on link "858284" at bounding box center [141, 192] width 18 height 6
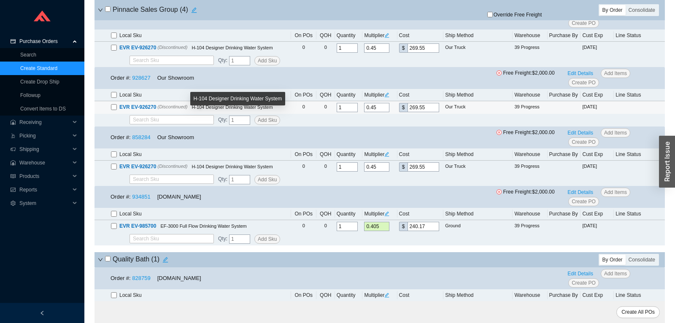
scroll to position [5180, 0]
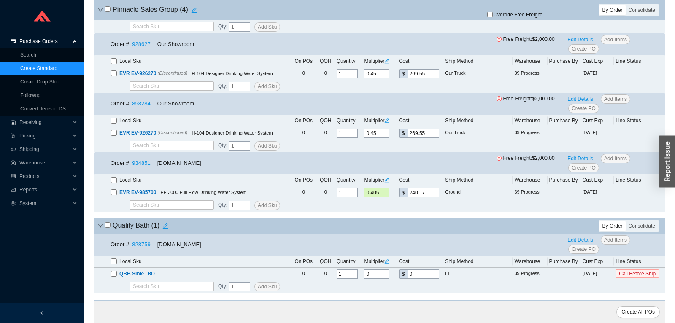
click at [113, 183] on input "checkbox" at bounding box center [114, 180] width 6 height 6
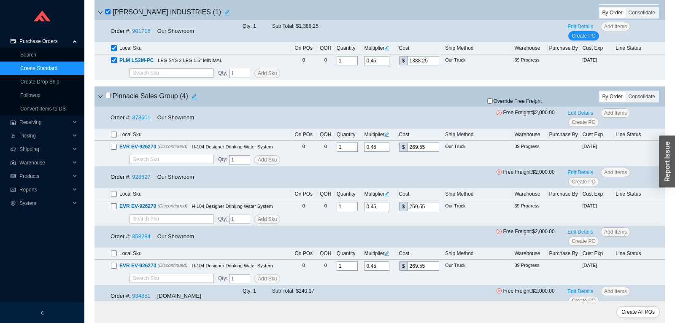
click at [517, 104] on span "Override Free Freight" at bounding box center [517, 101] width 48 height 5
click at [493, 104] on input "Override Free Freight" at bounding box center [489, 100] width 5 height 5
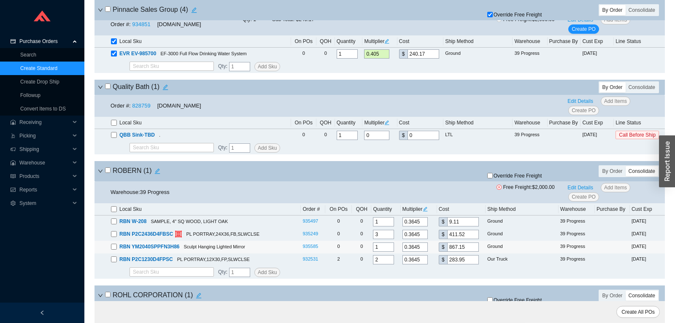
scroll to position [5358, 0]
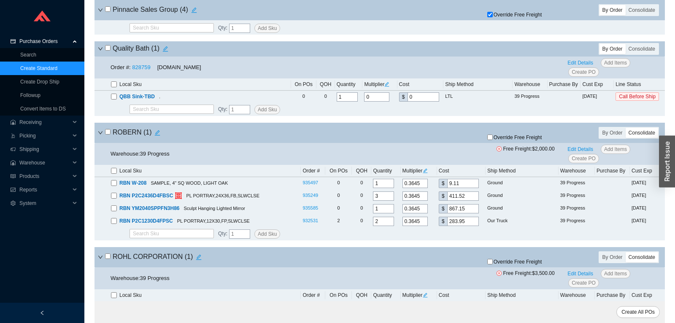
click at [106, 135] on input "checkbox" at bounding box center [107, 131] width 5 height 5
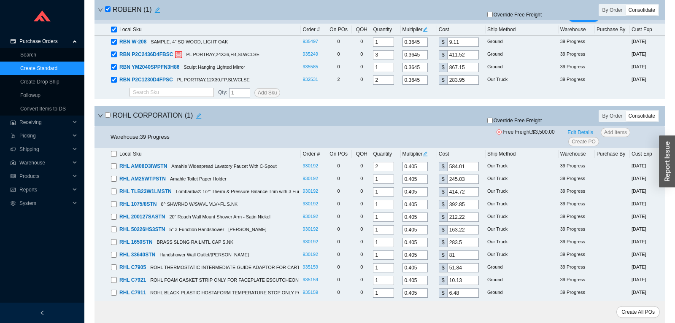
scroll to position [5535, 0]
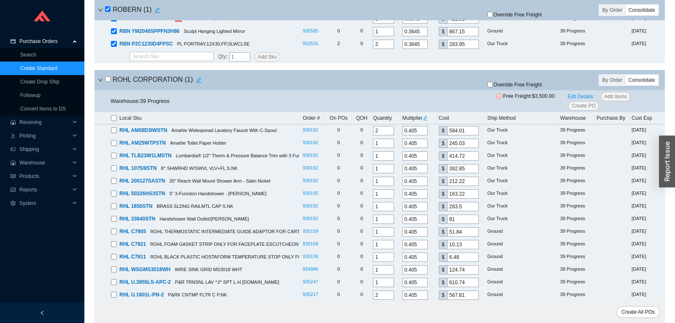
click at [109, 82] on input "checkbox" at bounding box center [107, 78] width 5 height 5
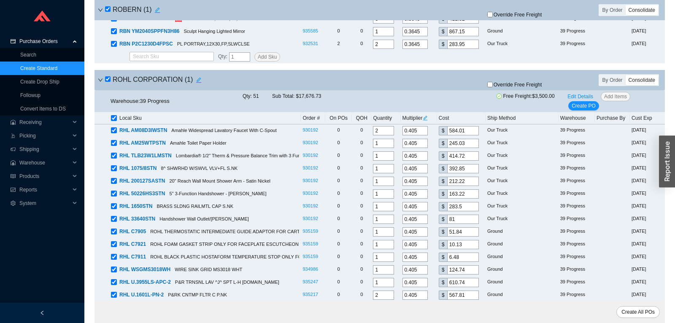
click at [109, 82] on input "checkbox" at bounding box center [107, 78] width 5 height 5
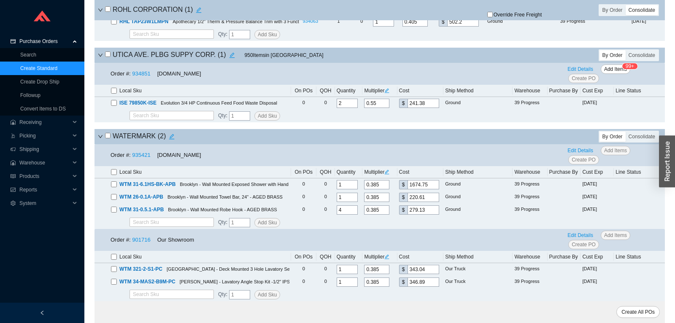
scroll to position [6053, 0]
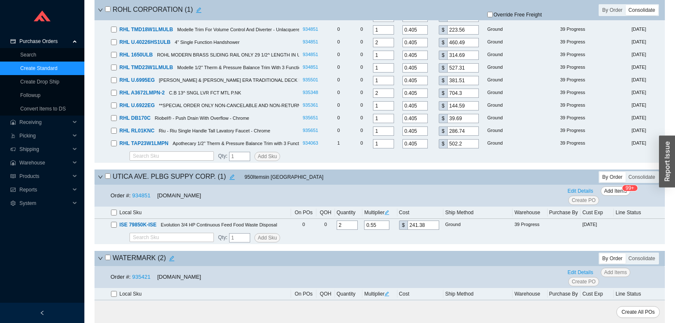
click at [106, 179] on input "checkbox" at bounding box center [107, 175] width 5 height 5
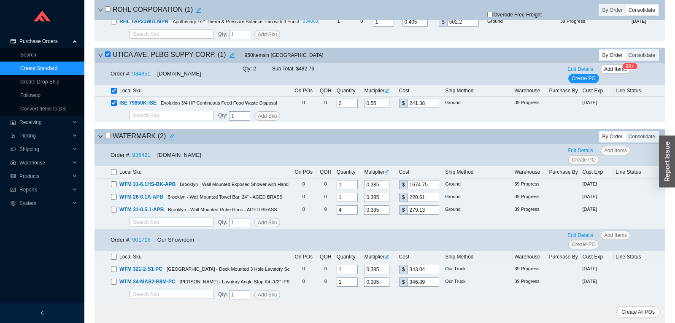
click at [108, 134] on input "checkbox" at bounding box center [107, 135] width 5 height 5
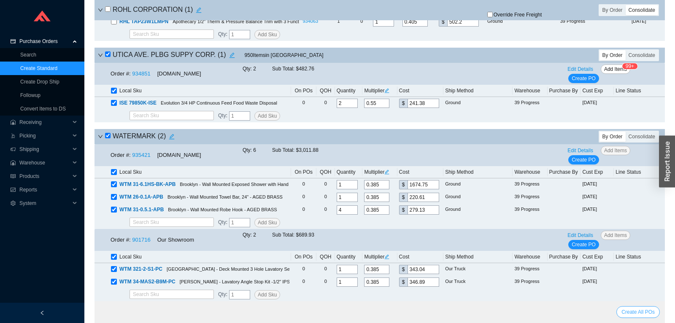
click at [640, 314] on span "Create All POs" at bounding box center [637, 312] width 33 height 8
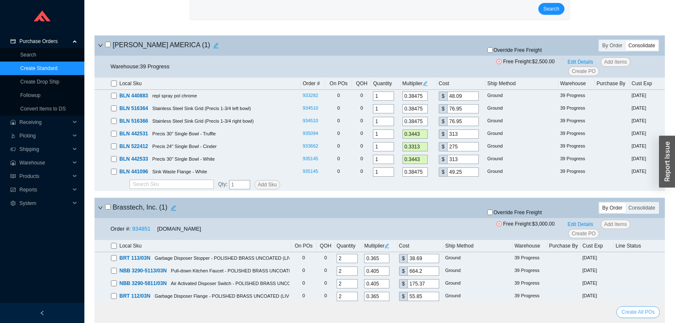
scroll to position [89, 0]
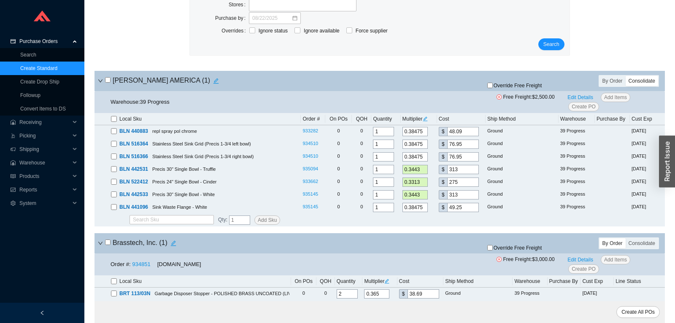
click at [109, 81] on input "checkbox" at bounding box center [107, 79] width 5 height 5
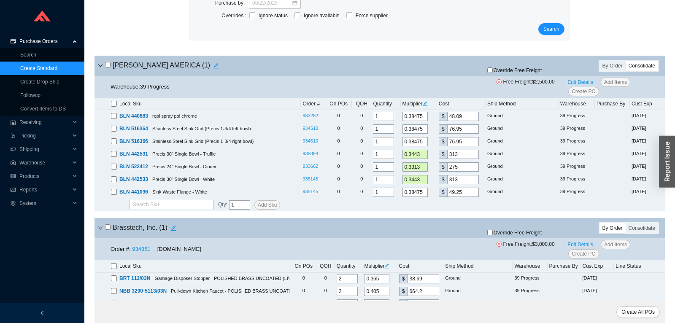
scroll to position [0, 0]
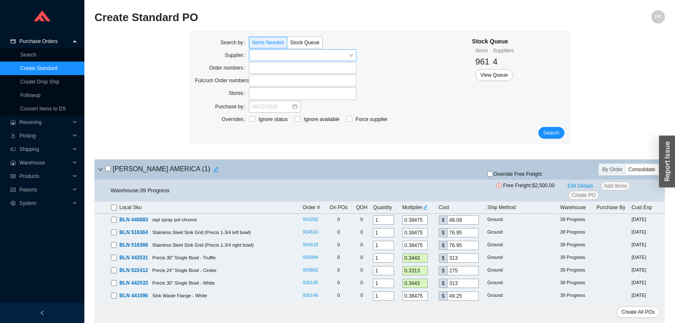
click at [312, 58] on input "search" at bounding box center [300, 55] width 96 height 11
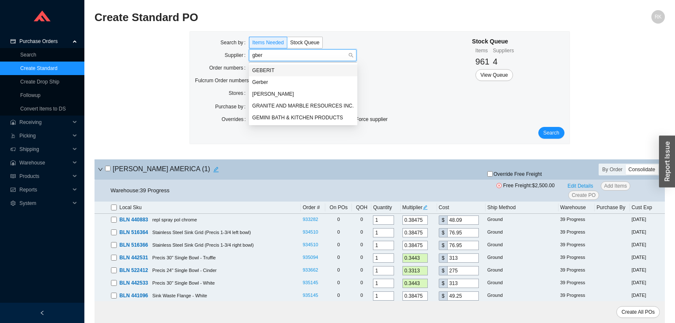
click at [264, 68] on div "GEBERIT" at bounding box center [303, 71] width 102 height 8
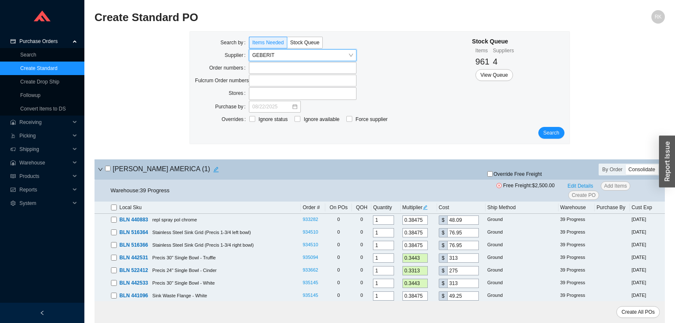
click at [564, 131] on div "Search" at bounding box center [379, 133] width 369 height 12
click at [558, 132] on span "Search" at bounding box center [551, 133] width 16 height 8
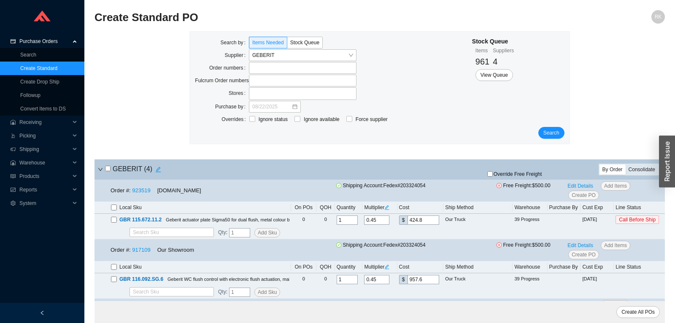
click at [633, 168] on div "Consolidate" at bounding box center [641, 169] width 32 height 10
click at [625, 164] on input "Consolidate" at bounding box center [625, 164] width 0 height 0
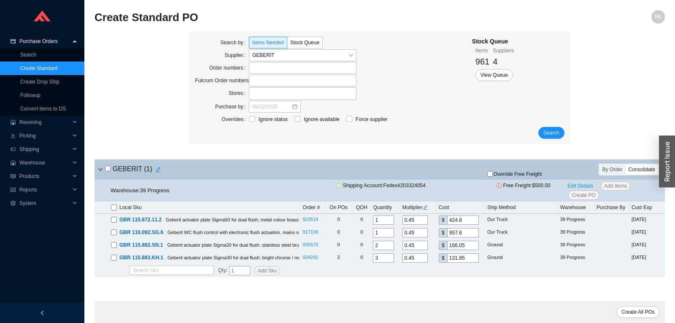
click at [110, 169] on input "checkbox" at bounding box center [107, 168] width 5 height 5
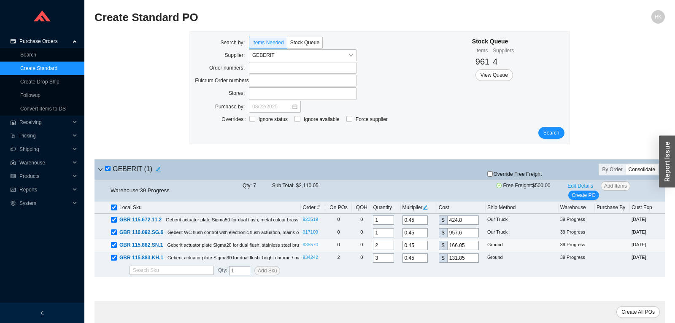
click at [307, 246] on link "935570" at bounding box center [310, 244] width 16 height 5
click at [384, 245] on input "2" at bounding box center [383, 245] width 21 height 9
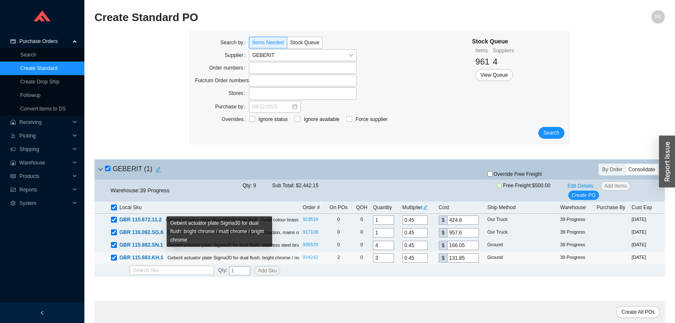
click at [310, 257] on link "934242" at bounding box center [310, 257] width 16 height 5
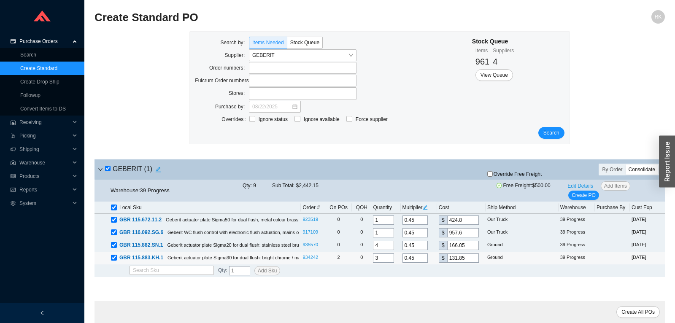
drag, startPoint x: 355, startPoint y: 258, endPoint x: 336, endPoint y: 261, distance: 19.6
click at [373, 261] on input "3" at bounding box center [383, 257] width 21 height 9
click at [428, 208] on icon "edit" at bounding box center [425, 207] width 5 height 5
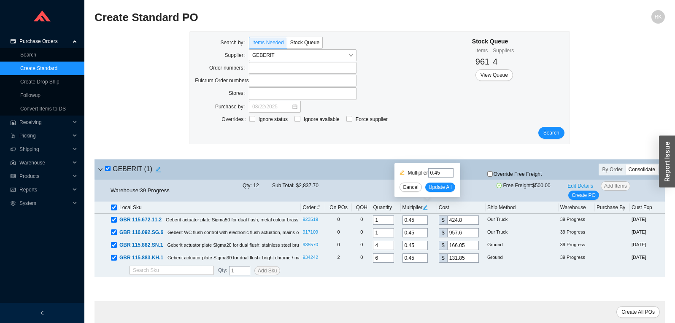
drag, startPoint x: 437, startPoint y: 175, endPoint x: 444, endPoint y: 173, distance: 7.4
click at [449, 173] on input "0.45" at bounding box center [440, 172] width 25 height 9
click at [446, 188] on span "Update All" at bounding box center [439, 187] width 23 height 8
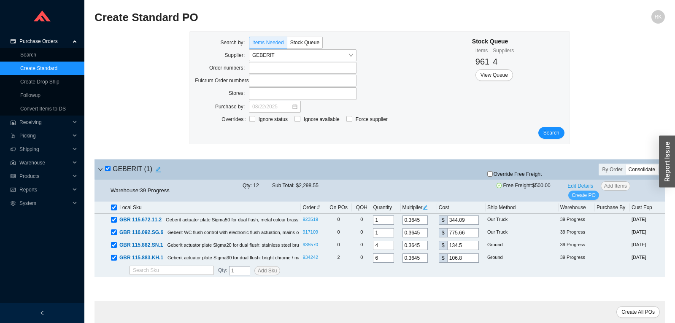
click at [579, 193] on span "Create PO" at bounding box center [583, 195] width 24 height 8
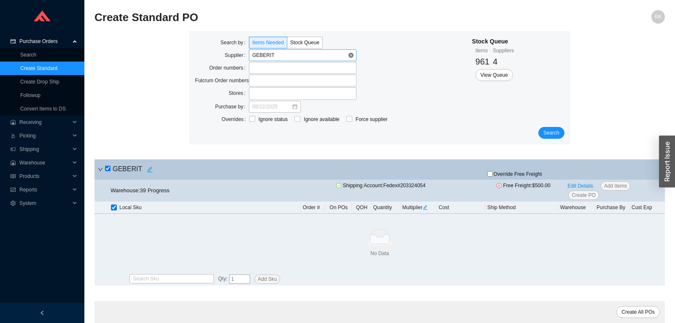
click at [351, 58] on span "GEBERIT" at bounding box center [302, 55] width 101 height 11
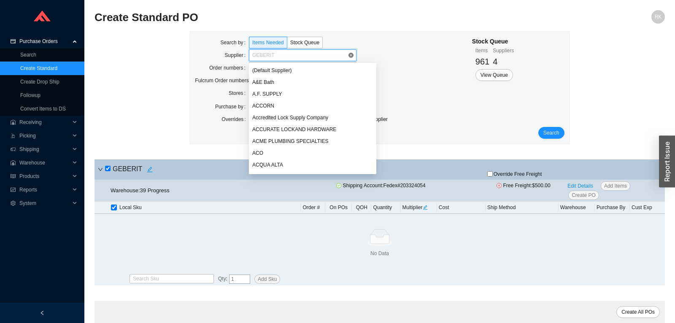
scroll to position [3340, 0]
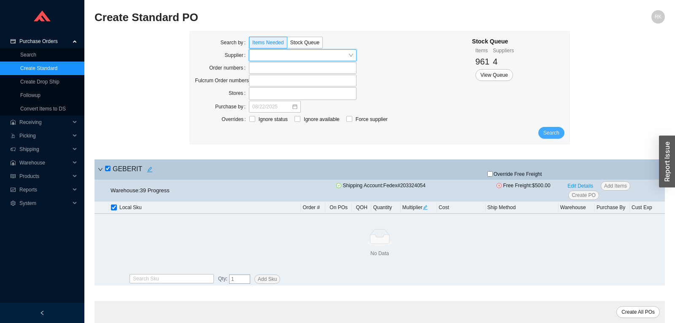
drag, startPoint x: 558, startPoint y: 141, endPoint x: 556, endPoint y: 135, distance: 6.7
click at [557, 140] on div "Search by Items Needed Stock Queue Supplier Order numbers Fulcrum Order numbers…" at bounding box center [379, 88] width 379 height 112
click at [556, 135] on span "Search" at bounding box center [551, 133] width 16 height 8
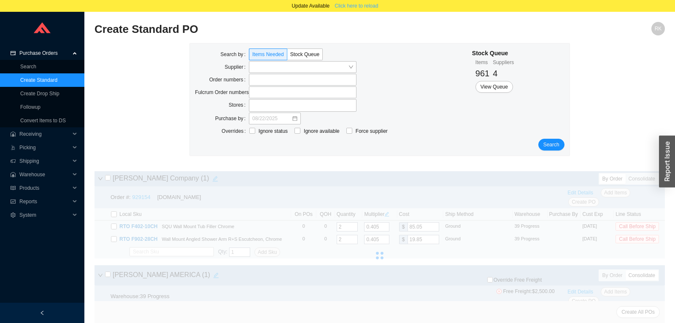
click at [360, 7] on span "Click here to reload" at bounding box center [355, 6] width 43 height 8
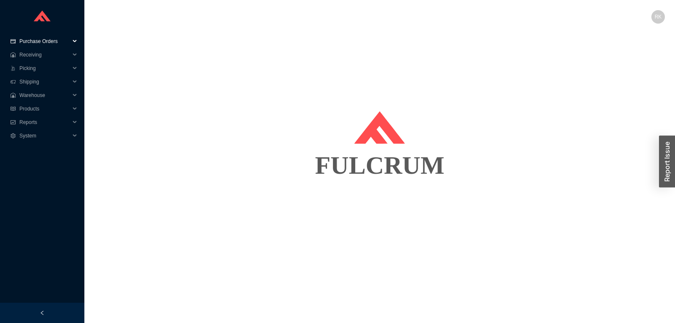
click at [50, 41] on span "Purchase Orders" at bounding box center [44, 41] width 51 height 13
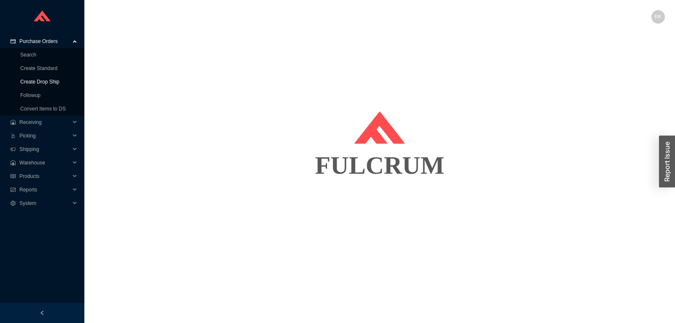
click at [48, 79] on link "Create Drop Ship" at bounding box center [39, 82] width 39 height 6
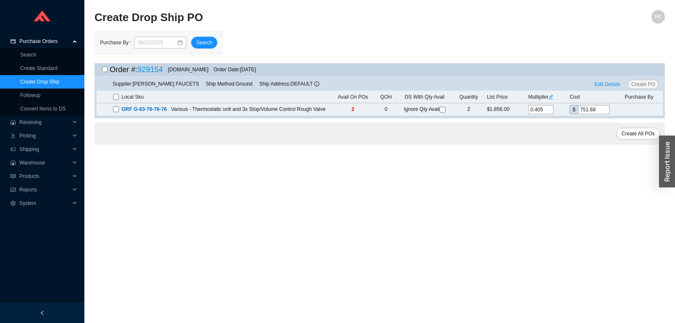
click at [107, 70] on input "checkbox" at bounding box center [104, 69] width 5 height 5
checkbox input "true"
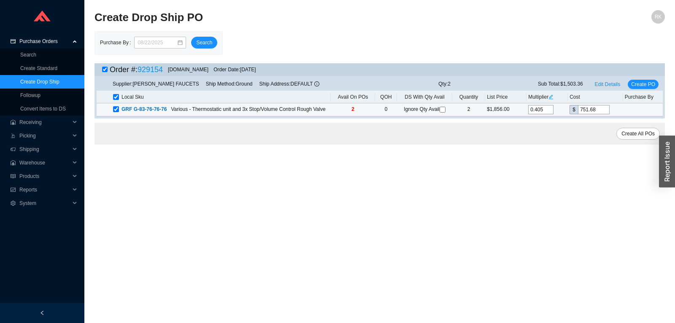
click at [443, 108] on input "checkbox" at bounding box center [442, 110] width 6 height 6
checkbox input "true"
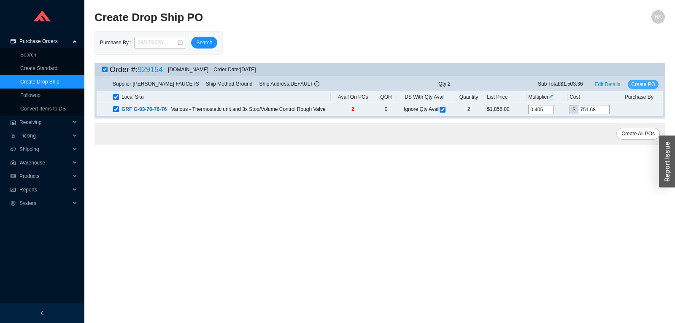
click at [646, 80] on button "Create PO" at bounding box center [642, 84] width 31 height 9
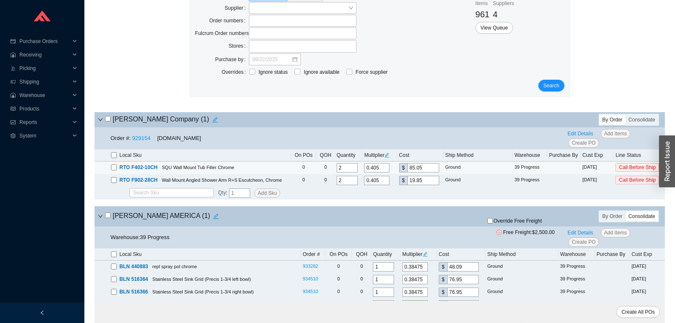
scroll to position [89, 0]
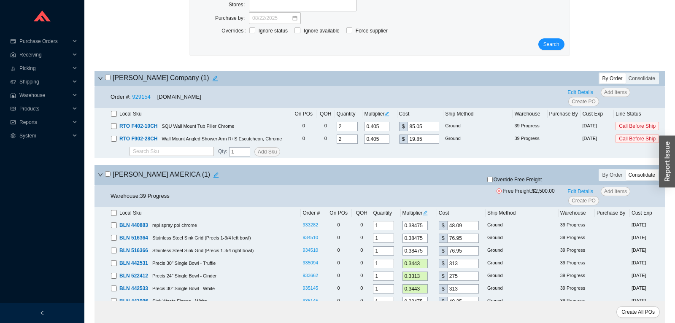
click at [106, 76] on input "checkbox" at bounding box center [107, 77] width 5 height 5
checkbox input "true"
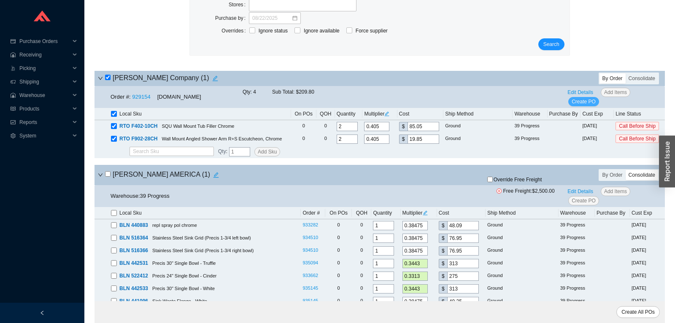
click at [581, 101] on span "Create PO" at bounding box center [583, 101] width 24 height 8
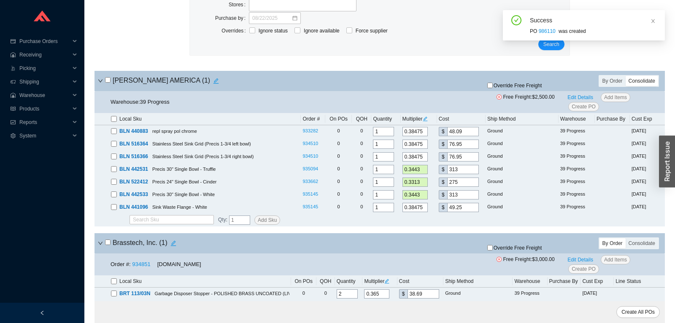
click at [108, 80] on input "checkbox" at bounding box center [107, 79] width 5 height 5
checkbox input "true"
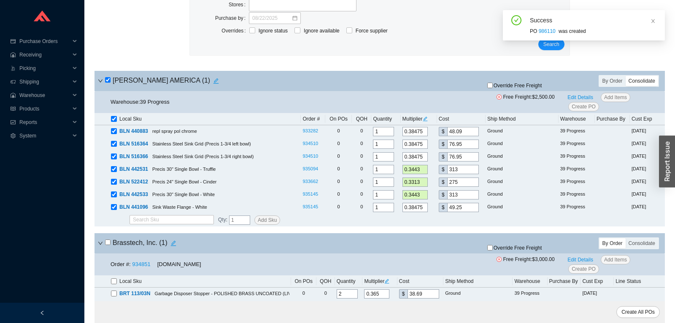
checkbox input "true"
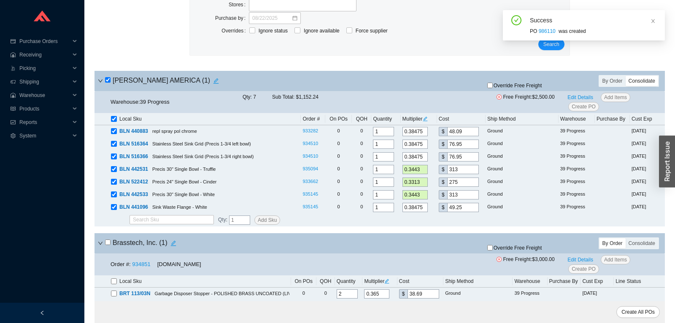
click at [108, 80] on input "checkbox" at bounding box center [107, 79] width 5 height 5
checkbox input "false"
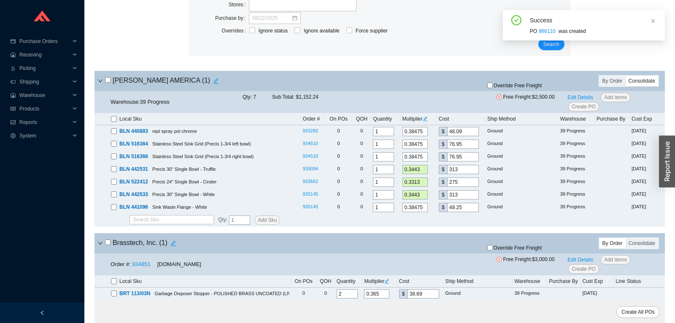
checkbox input "false"
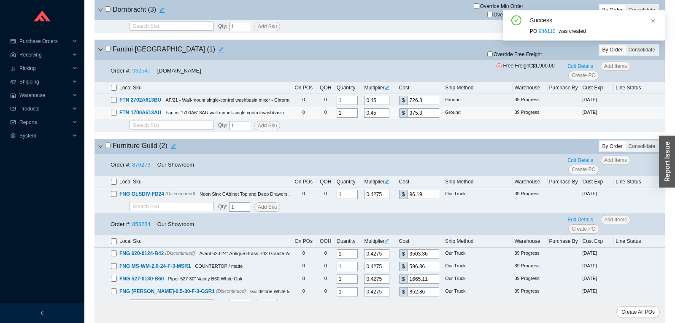
scroll to position [664, 0]
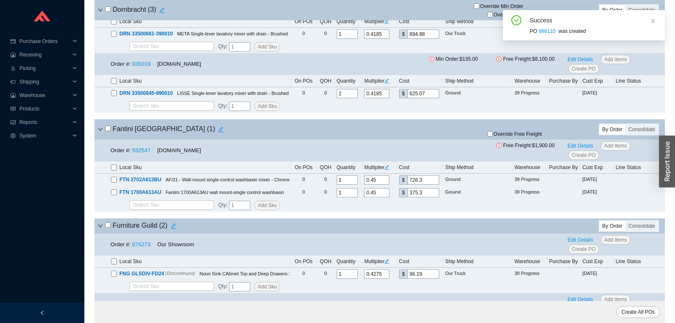
click at [108, 130] on input "checkbox" at bounding box center [107, 128] width 5 height 5
checkbox input "true"
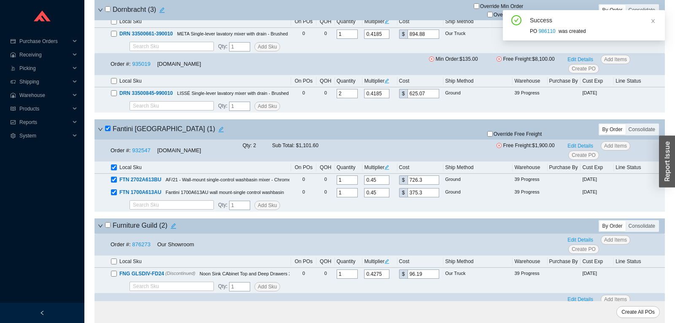
click at [527, 137] on span "Override Free Freight" at bounding box center [517, 134] width 48 height 5
click at [493, 137] on input "Override Free Freight" at bounding box center [489, 133] width 5 height 5
checkbox input "true"
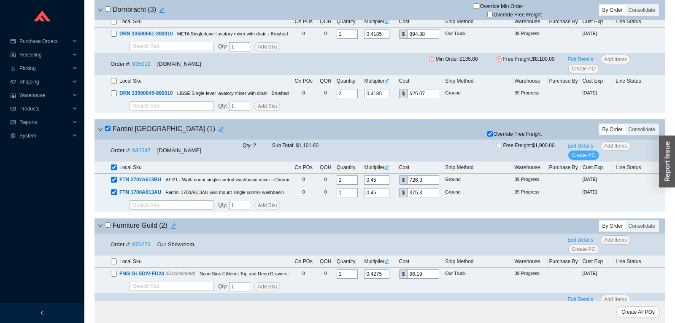
click at [579, 151] on span "Create PO" at bounding box center [583, 155] width 24 height 8
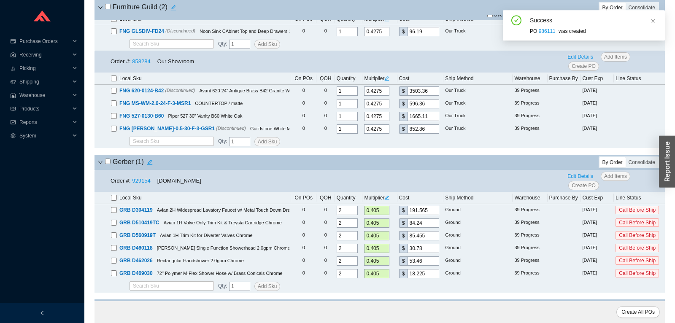
scroll to position [886, 0]
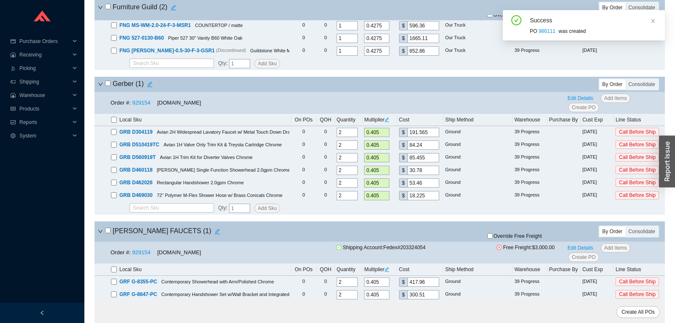
click at [108, 86] on input "checkbox" at bounding box center [107, 83] width 5 height 5
checkbox input "true"
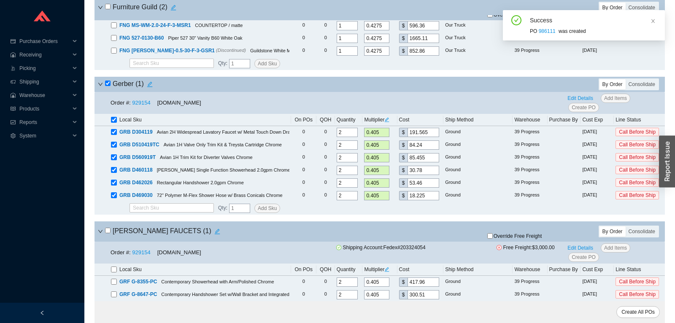
checkbox input "true"
click at [589, 111] on span "Create PO" at bounding box center [583, 107] width 24 height 8
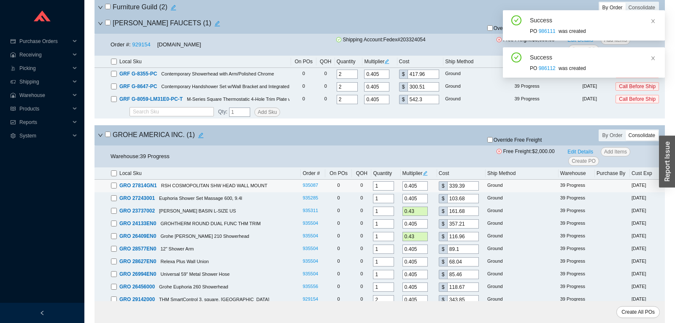
scroll to position [974, 0]
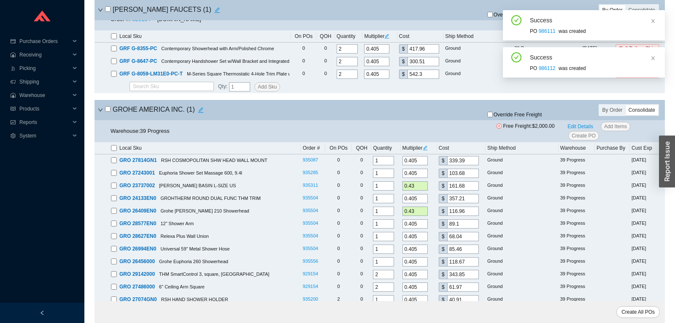
click at [107, 111] on input "checkbox" at bounding box center [107, 108] width 5 height 5
checkbox input "true"
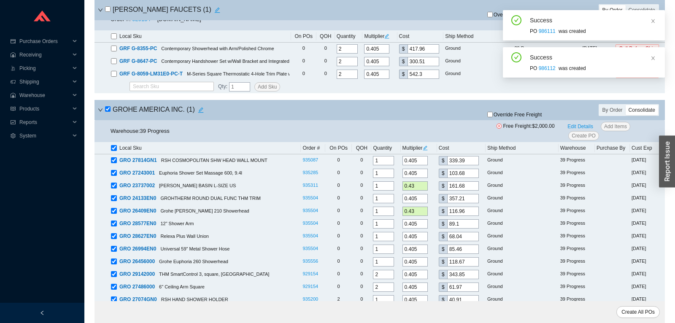
checkbox input "true"
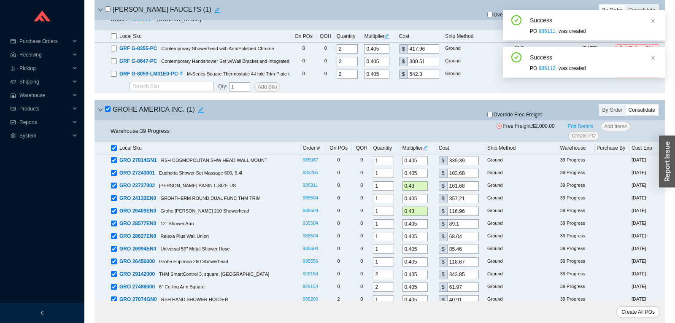
checkbox input "true"
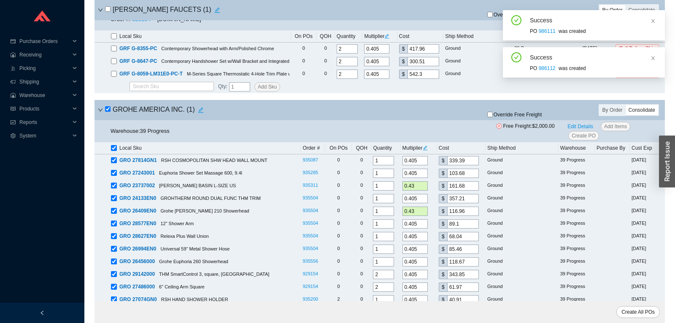
checkbox input "true"
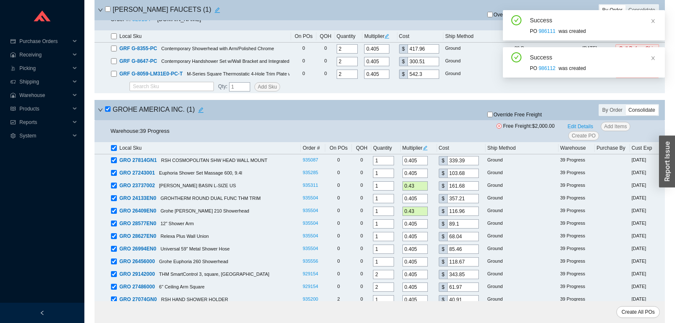
checkbox input "true"
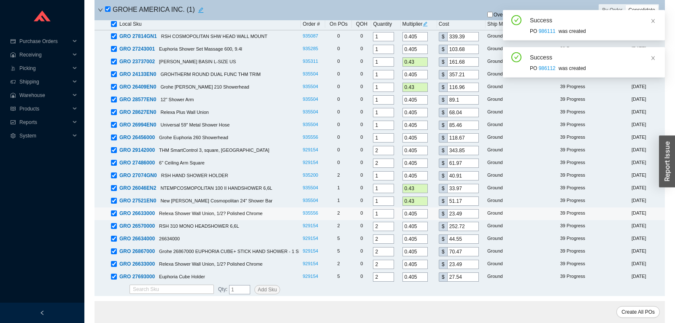
scroll to position [930, 0]
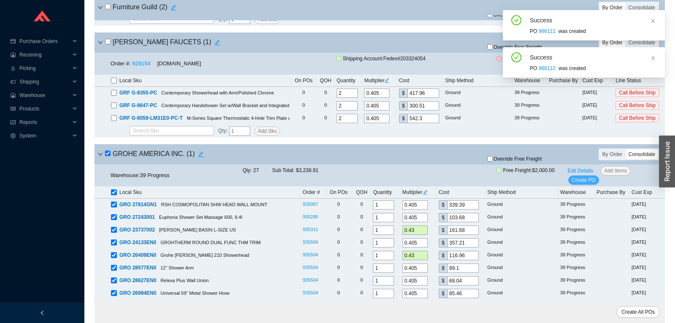
click at [581, 179] on span "Create PO" at bounding box center [583, 180] width 24 height 8
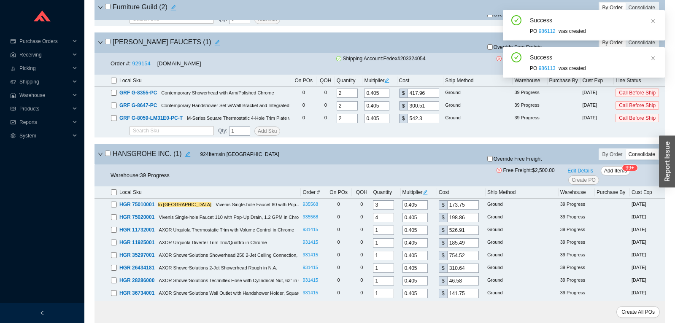
click at [110, 156] on input "checkbox" at bounding box center [107, 153] width 5 height 5
checkbox input "true"
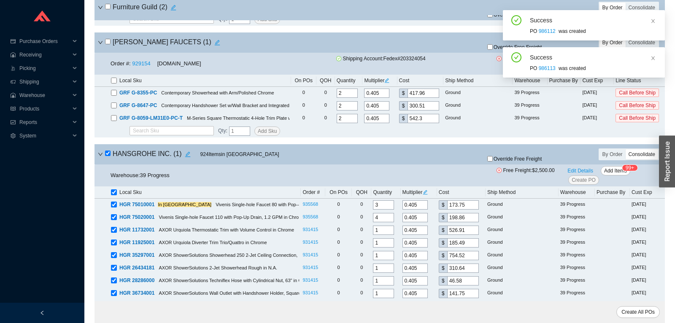
checkbox input "true"
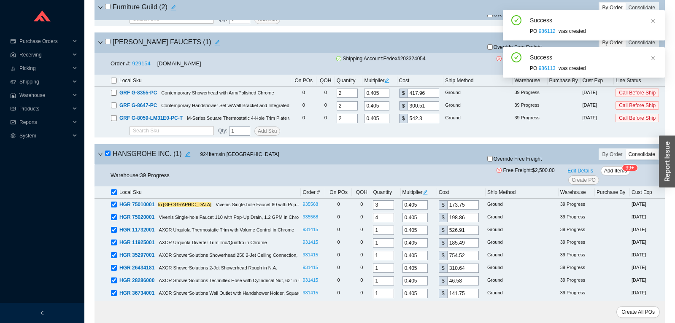
checkbox input "true"
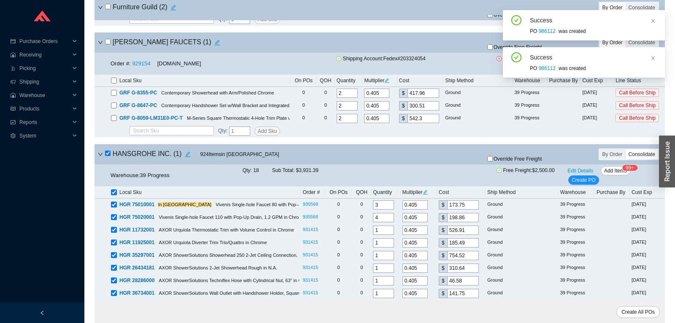
click at [110, 156] on input "checkbox" at bounding box center [107, 153] width 5 height 5
checkbox input "false"
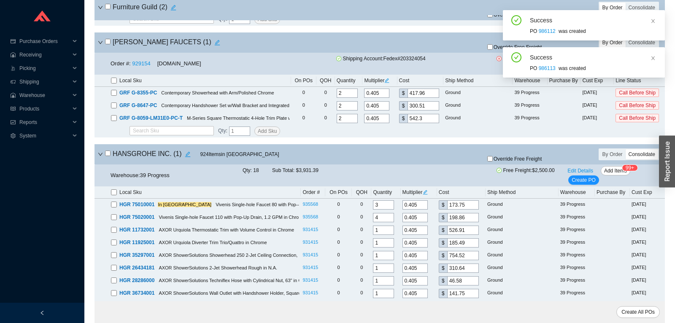
checkbox input "false"
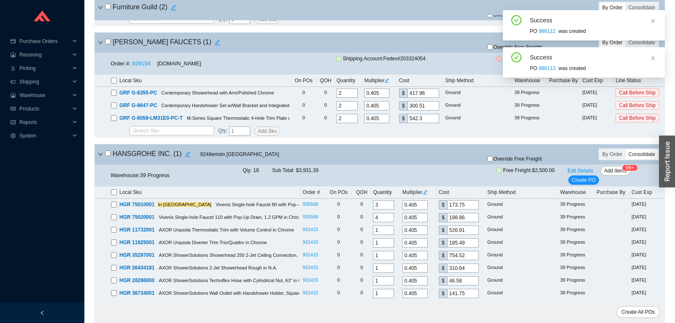
checkbox input "false"
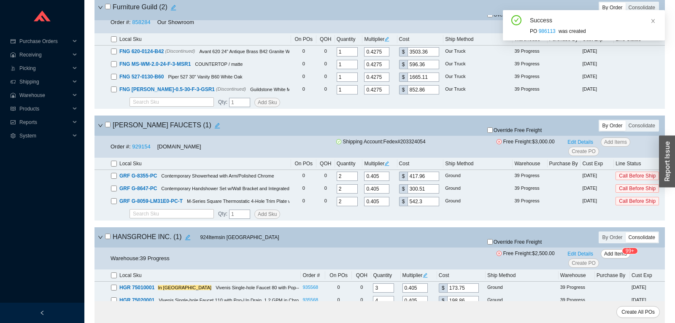
scroll to position [841, 0]
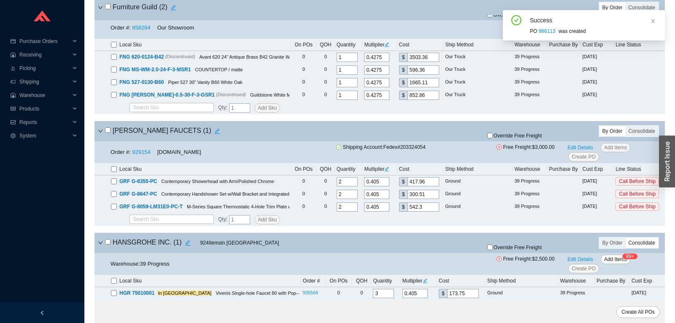
click at [109, 133] on input "checkbox" at bounding box center [107, 129] width 5 height 5
checkbox input "true"
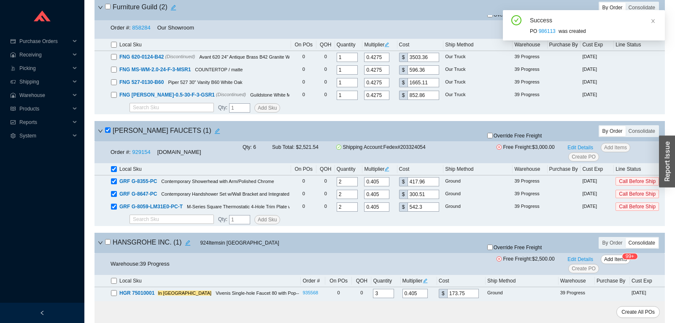
checkbox input "true"
click at [499, 135] on span "Override Free Freight" at bounding box center [517, 135] width 48 height 5
click at [493, 135] on input "Override Free Freight" at bounding box center [489, 135] width 5 height 5
checkbox input "true"
click at [583, 155] on span "Create PO" at bounding box center [583, 157] width 24 height 8
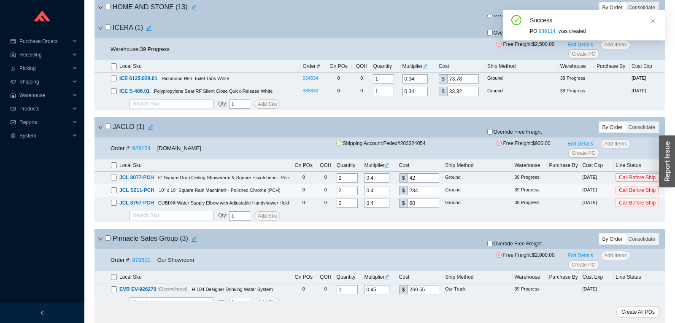
scroll to position [1976, 0]
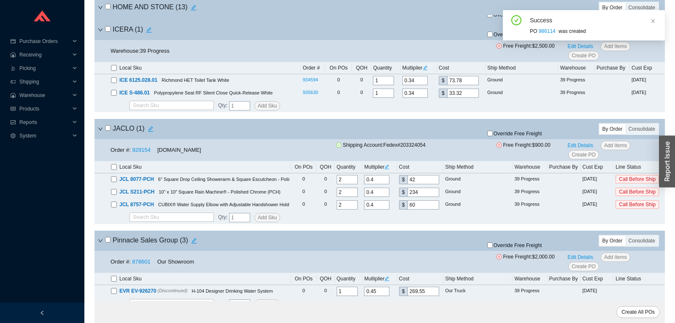
click at [107, 127] on input "checkbox" at bounding box center [107, 127] width 5 height 5
checkbox input "true"
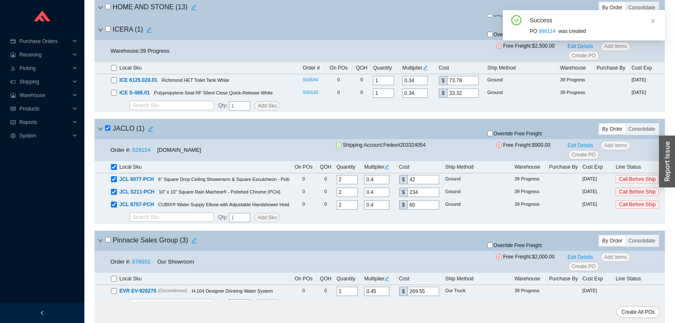
checkbox input "true"
click at [501, 136] on span "Override Free Freight" at bounding box center [517, 133] width 48 height 5
click at [493, 136] on input "Override Free Freight" at bounding box center [489, 133] width 5 height 5
checkbox input "true"
click at [588, 151] on span "Create PO" at bounding box center [583, 155] width 24 height 8
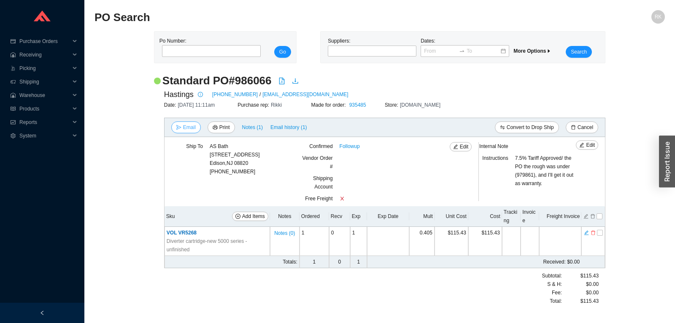
click at [186, 129] on span "Email" at bounding box center [189, 127] width 13 height 8
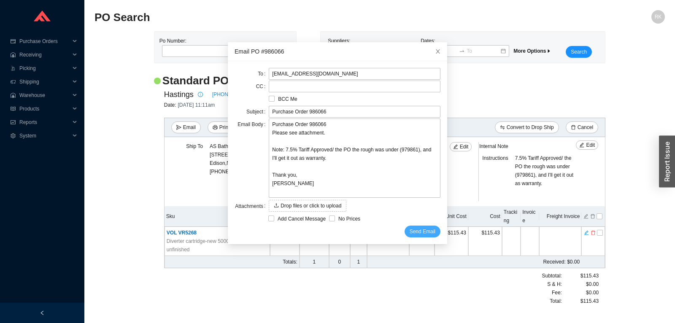
click at [427, 237] on button "Send Email" at bounding box center [422, 232] width 36 height 12
